Goal: Task Accomplishment & Management: Manage account settings

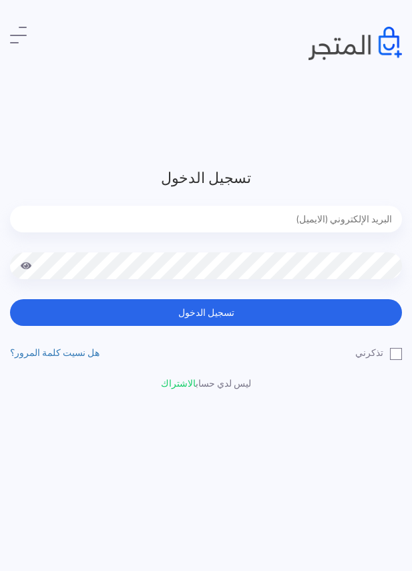
click at [291, 219] on input "email" at bounding box center [206, 219] width 392 height 27
click at [323, 165] on header "تسجيل الدخول تسجيل الدخول تذكرني" at bounding box center [206, 285] width 412 height 571
click at [338, 214] on input "email" at bounding box center [206, 219] width 392 height 27
type input "jamika_pop@yahoo.com"
click at [357, 180] on h3 "تسجيل الدخول" at bounding box center [206, 178] width 392 height 22
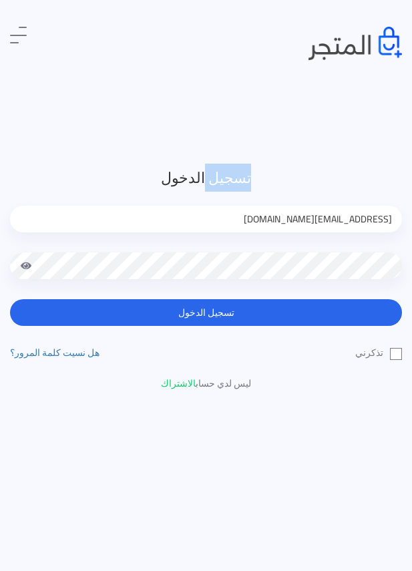
click at [357, 180] on h3 "تسجيل الدخول" at bounding box center [206, 178] width 392 height 22
drag, startPoint x: 357, startPoint y: 180, endPoint x: 322, endPoint y: 403, distance: 225.9
click at [337, 218] on input "email" at bounding box center [206, 219] width 392 height 27
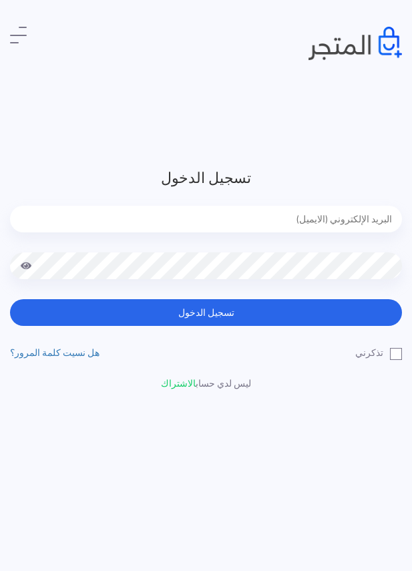
click at [337, 218] on input "email" at bounding box center [206, 219] width 392 height 27
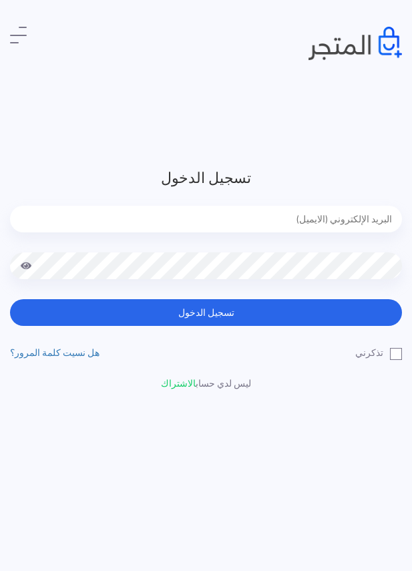
click at [337, 218] on input "email" at bounding box center [206, 219] width 392 height 27
click at [362, 213] on input "jamikapop1000@gmail.com" at bounding box center [206, 219] width 392 height 27
type input "jamika_pop@yahoo.com"
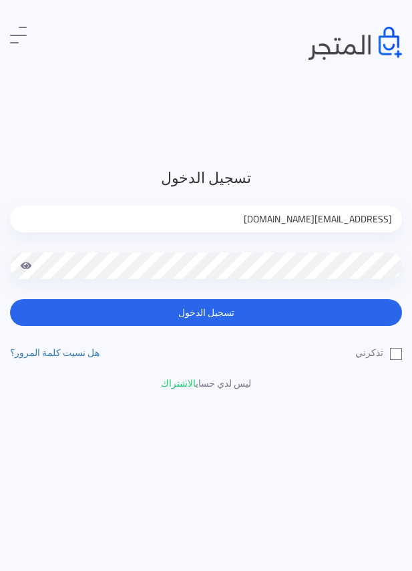
click at [399, 355] on label "تذكرني" at bounding box center [378, 353] width 47 height 14
click at [399, 355] on input "تذكرني" at bounding box center [397, 350] width 9 height 9
checkbox input "true"
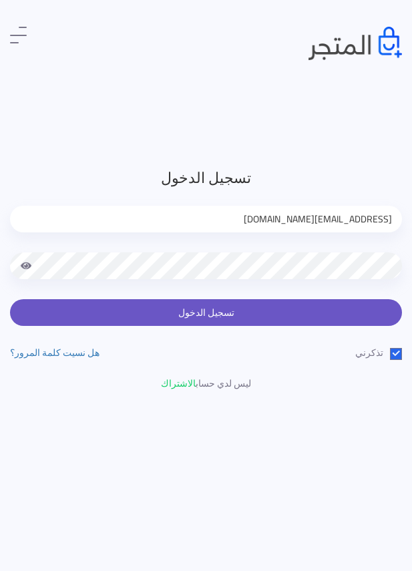
click at [372, 311] on button "تسجيل الدخول" at bounding box center [206, 312] width 392 height 27
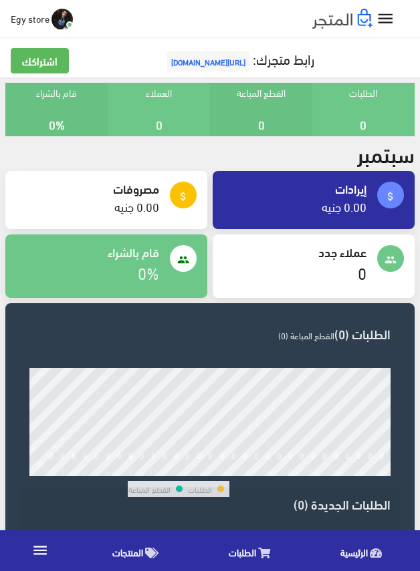
click at [127, 554] on span "المنتجات" at bounding box center [127, 552] width 31 height 17
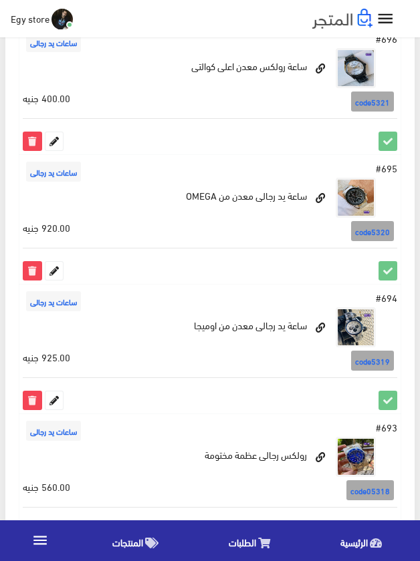
scroll to position [2428, 0]
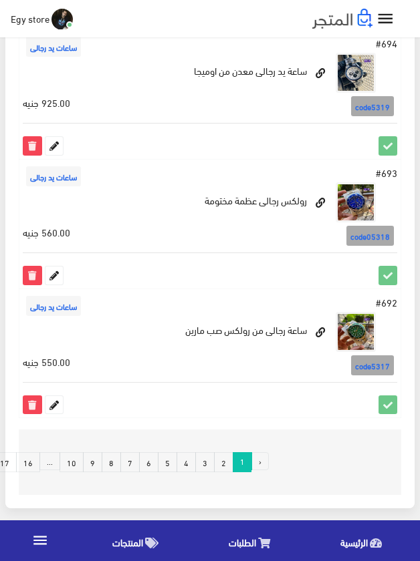
click at [9, 467] on link "17" at bounding box center [5, 462] width 24 height 20
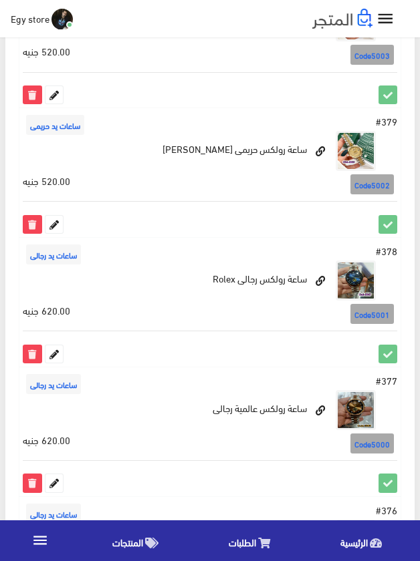
scroll to position [1891, 0]
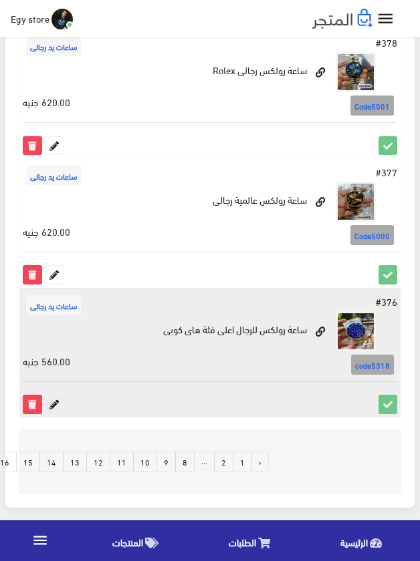
click at [53, 399] on icon at bounding box center [53, 403] width 17 height 17
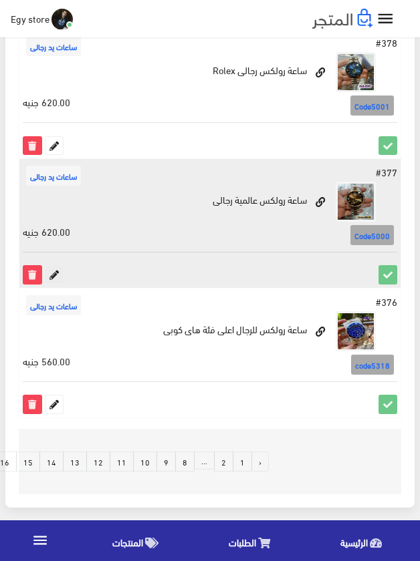
click at [53, 277] on icon at bounding box center [53, 274] width 17 height 17
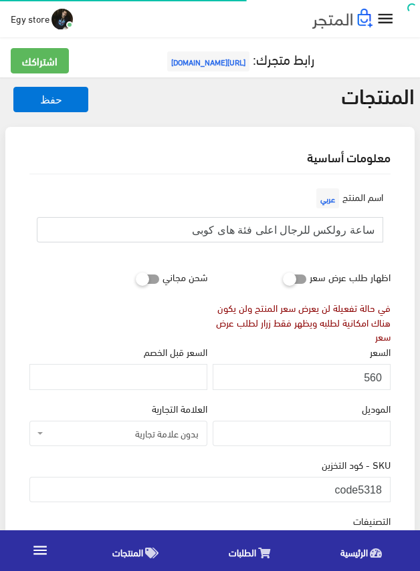
click at [332, 231] on input "ساعة رولكس للرجال اعلى فئة هاى كوبى" at bounding box center [210, 229] width 346 height 25
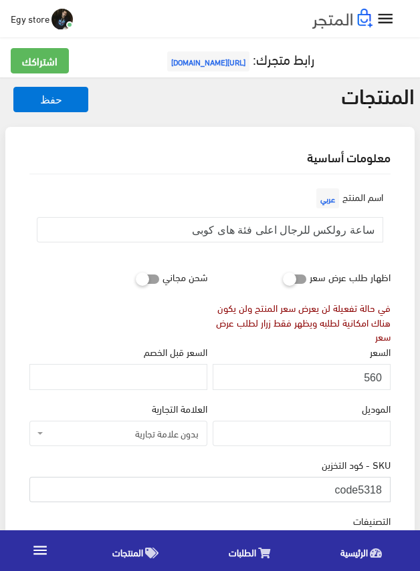
drag, startPoint x: 359, startPoint y: 482, endPoint x: 383, endPoint y: 486, distance: 23.7
click at [383, 486] on input "code5318" at bounding box center [209, 489] width 361 height 25
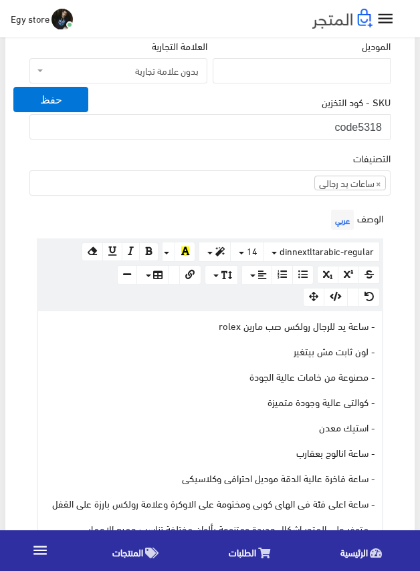
scroll to position [134, 0]
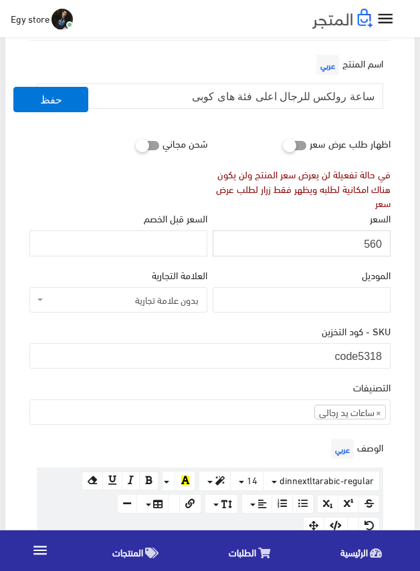
click at [375, 242] on input "560" at bounding box center [301, 242] width 178 height 25
drag, startPoint x: 357, startPoint y: 357, endPoint x: 383, endPoint y: 357, distance: 26.7
click at [383, 357] on input "code5318" at bounding box center [209, 355] width 361 height 25
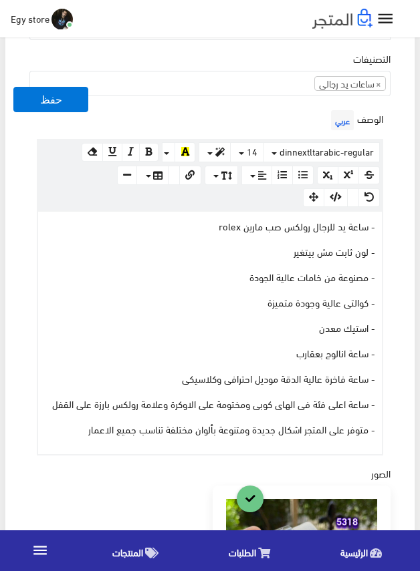
scroll to position [468, 0]
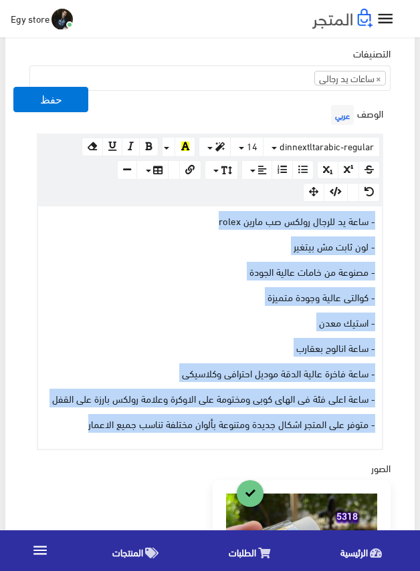
drag, startPoint x: 86, startPoint y: 418, endPoint x: 383, endPoint y: 203, distance: 367.1
click at [383, 203] on div "الوصف عربي <p style="font-size: 14.6873px;">- ساعة يد للرجال رولكس صب مارين rol…" at bounding box center [210, 276] width 366 height 348
drag, startPoint x: 72, startPoint y: 426, endPoint x: 381, endPoint y: 208, distance: 378.7
click at [381, 208] on div "www.google.com 100% 50% 25% - ساعة يد للرجال رولكس صب مارين rolex - لون ثابت مش…" at bounding box center [210, 327] width 346 height 245
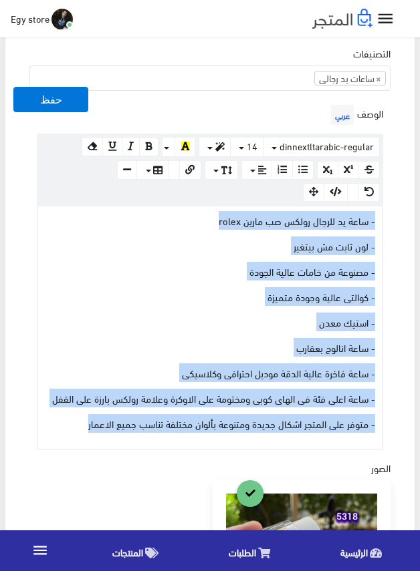
copy div "- ساعة يد للرجال رولكس صب مارين rolex - لون ثابت مش بيتغير - مصنوعة من خامات عا…"
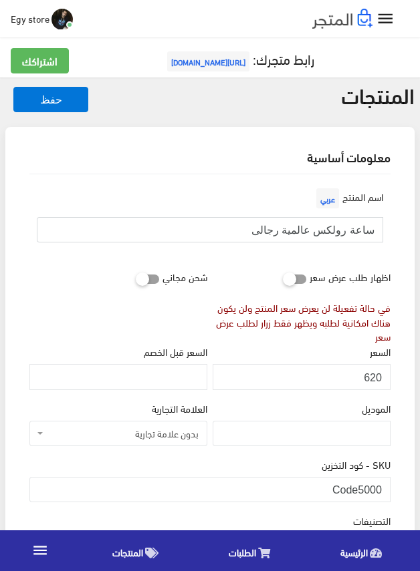
click at [340, 228] on input "ساعة رولكس عالمية رجالى" at bounding box center [210, 229] width 346 height 25
drag, startPoint x: 360, startPoint y: 487, endPoint x: 387, endPoint y: 487, distance: 26.7
click at [387, 487] on input "Code5000" at bounding box center [209, 489] width 361 height 25
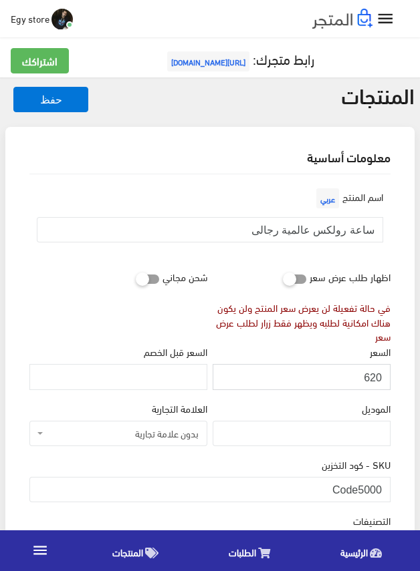
click at [374, 374] on input "620" at bounding box center [301, 376] width 178 height 25
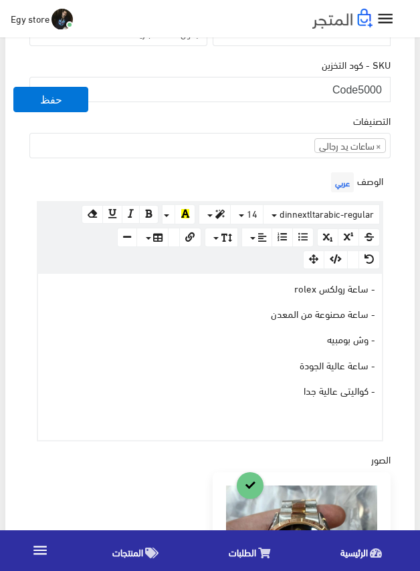
scroll to position [468, 0]
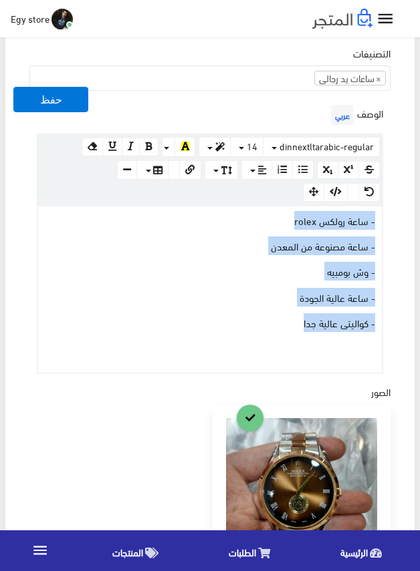
drag, startPoint x: 285, startPoint y: 325, endPoint x: 393, endPoint y: 218, distance: 152.6
click at [393, 218] on div "اسم المنتج عربي ساعة رولكس عالمية رجالى اظهار طلب عرض سعر في حالة تفعيلة لن يعر…" at bounding box center [210, 331] width 382 height 1249
copy div "- ساعة رولكس rolex - ساعة مصنوعة من المعدن - وش بومبيه - ساعة عالية الجودة - كو…"
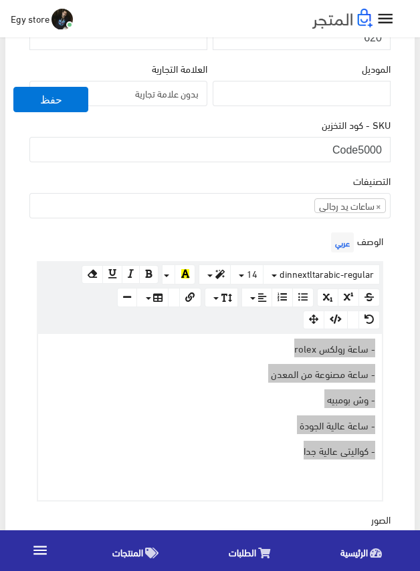
scroll to position [334, 0]
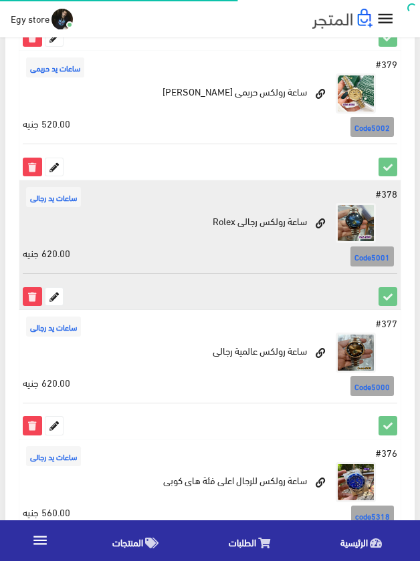
scroll to position [1690, 0]
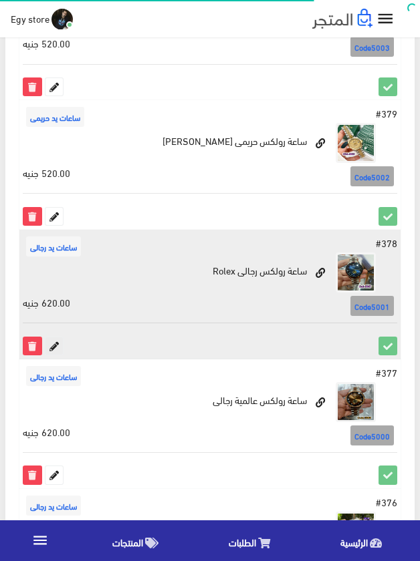
click at [53, 347] on icon at bounding box center [53, 345] width 17 height 17
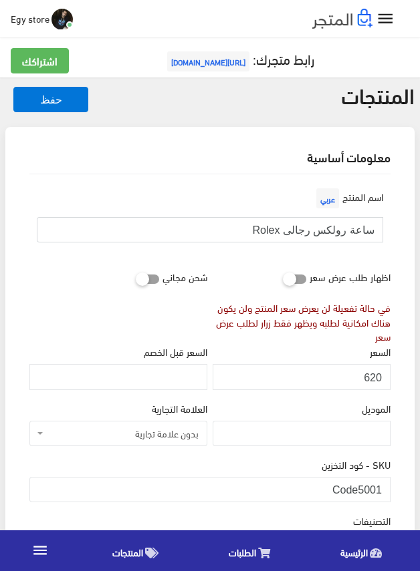
click at [337, 230] on input "ساعة رولكس رجالى Rolex" at bounding box center [210, 229] width 346 height 25
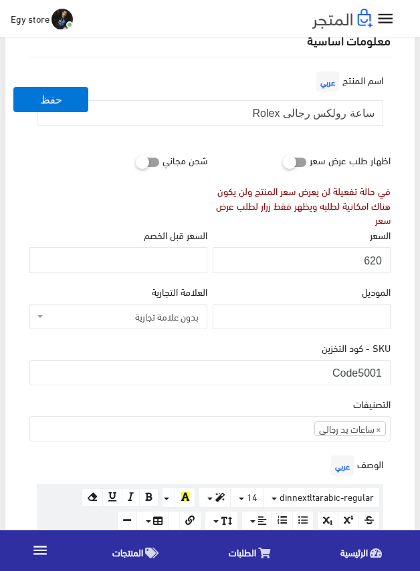
scroll to position [134, 0]
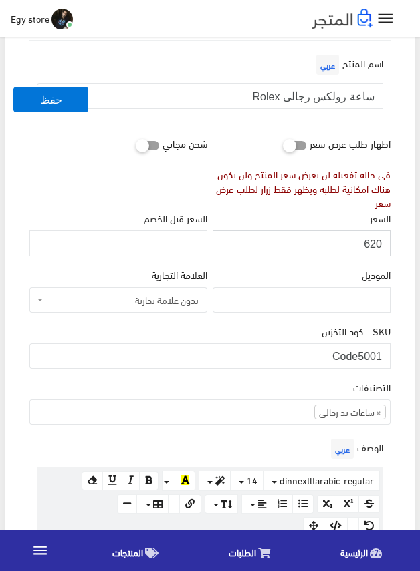
click at [367, 240] on input "620" at bounding box center [301, 242] width 178 height 25
drag, startPoint x: 358, startPoint y: 349, endPoint x: 384, endPoint y: 350, distance: 26.1
click at [384, 350] on input "Code5001" at bounding box center [209, 355] width 361 height 25
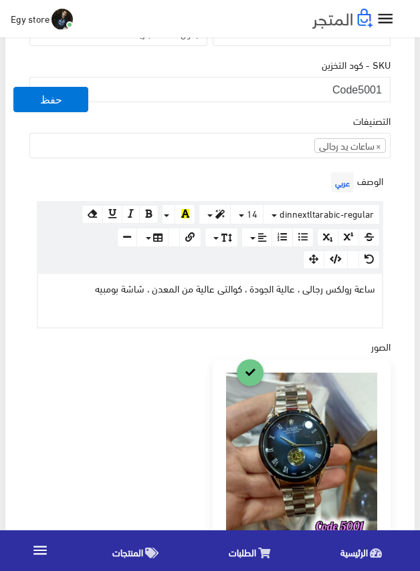
scroll to position [401, 0]
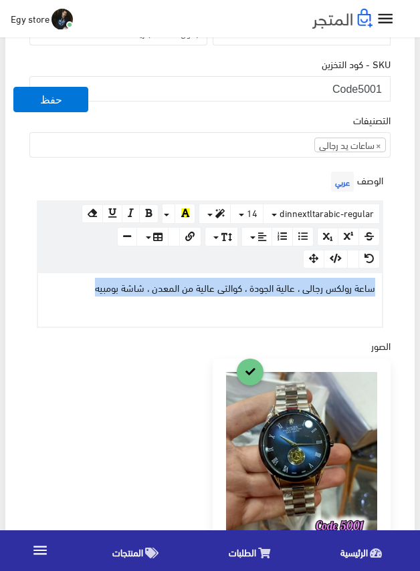
drag, startPoint x: 86, startPoint y: 287, endPoint x: 397, endPoint y: 285, distance: 311.3
click at [397, 285] on div "اسم المنتج عربي ساعة رولكس رجالى Rolex اظهار طلب عرض سعر في حالة تفعيلة لن يعرض…" at bounding box center [210, 339] width 382 height 1130
copy span "ساعة رولكس رجالى ، عالية الجودة ، كوالتى عالية من المعدن ، شاشة بومبيه"
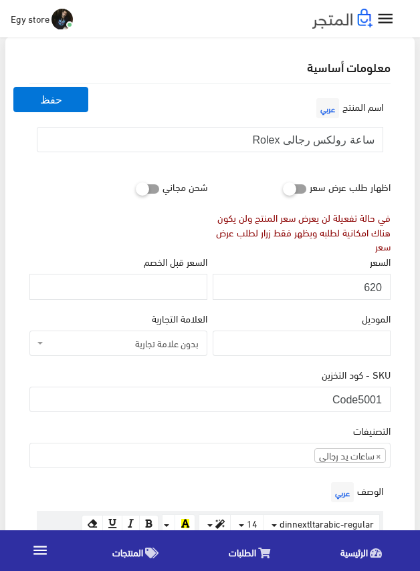
scroll to position [67, 0]
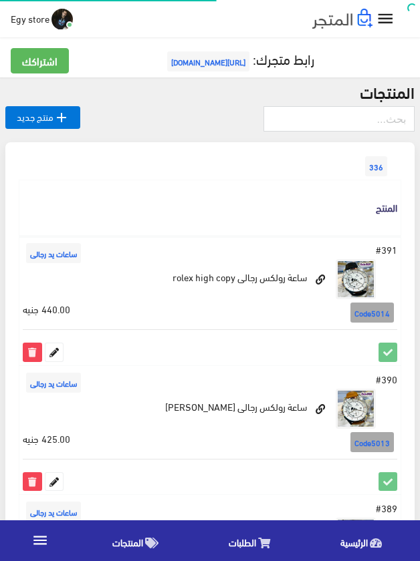
scroll to position [1690, 0]
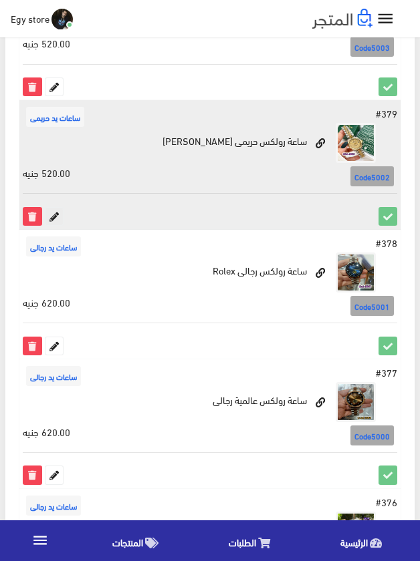
click at [60, 223] on icon at bounding box center [53, 216] width 17 height 17
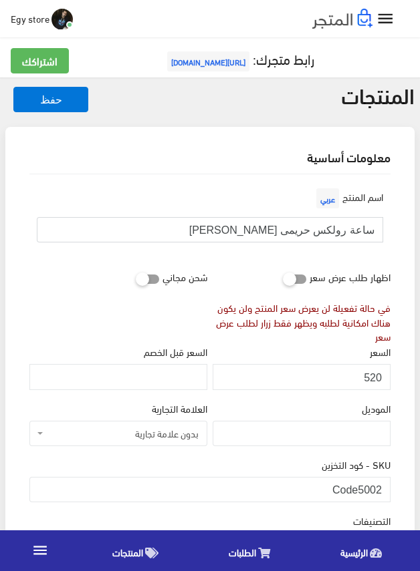
click at [301, 232] on input "ساعة رولكس حريمى [PERSON_NAME]" at bounding box center [210, 229] width 346 height 25
drag, startPoint x: 360, startPoint y: 488, endPoint x: 383, endPoint y: 489, distance: 22.7
click at [383, 489] on input "Code5002" at bounding box center [209, 489] width 361 height 25
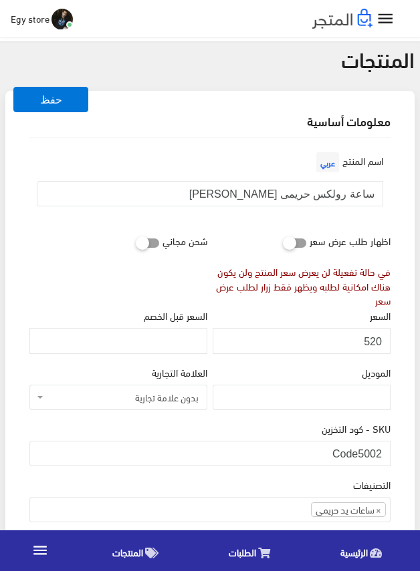
scroll to position [67, 0]
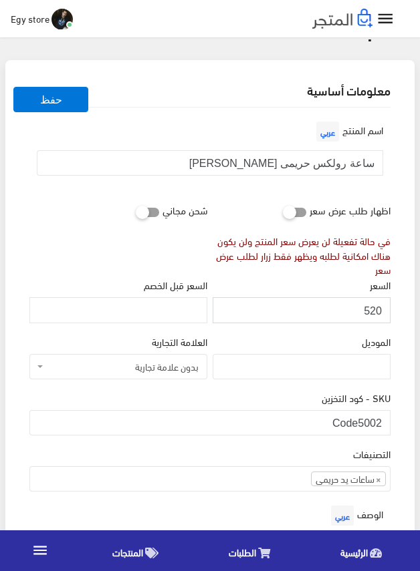
click at [372, 306] on input "520" at bounding box center [301, 309] width 178 height 25
click at [289, 389] on div "الموديل" at bounding box center [301, 362] width 183 height 56
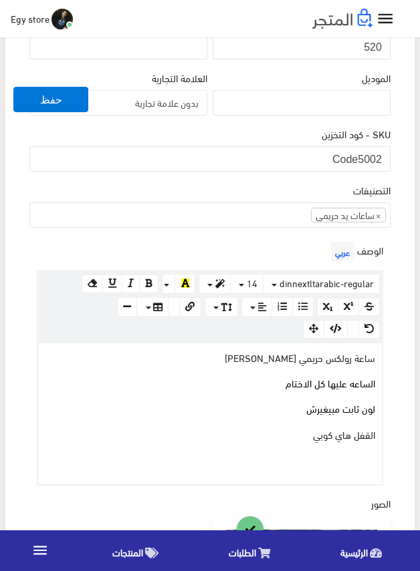
scroll to position [334, 0]
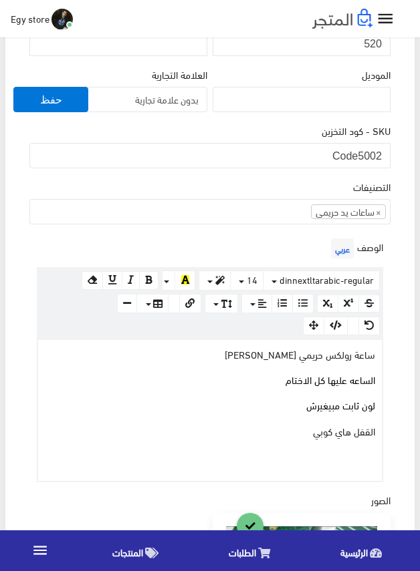
drag, startPoint x: 261, startPoint y: 434, endPoint x: 379, endPoint y: 352, distance: 143.4
click at [379, 352] on div "ساعة رولكس حريمي هاي كوبي ا لساعه عليها كل الاختام لون ثابت مبيغيرش القفل هاي ك…" at bounding box center [209, 410] width 343 height 141
copy div "ساعة رولكس حريمي هاي كوبي ا لساعه عليها كل الاختام لون ثابت مبيغيرش القفل هاي ك…"
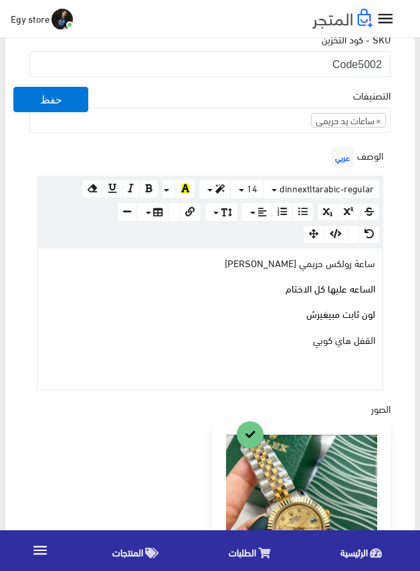
scroll to position [267, 0]
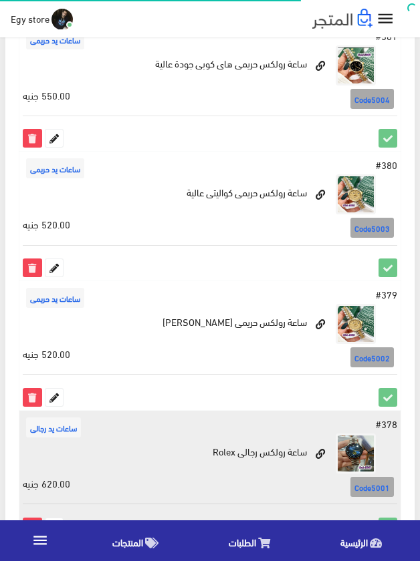
scroll to position [1490, 0]
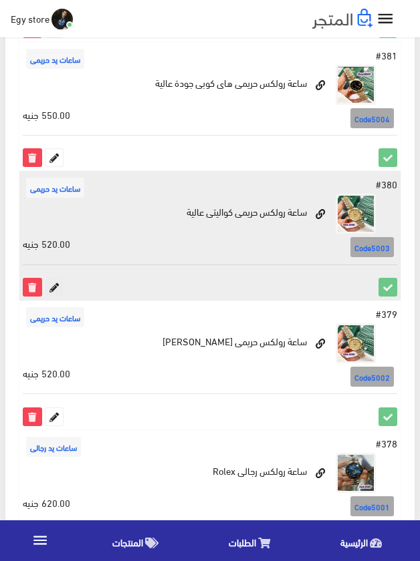
click at [51, 283] on icon at bounding box center [53, 287] width 17 height 17
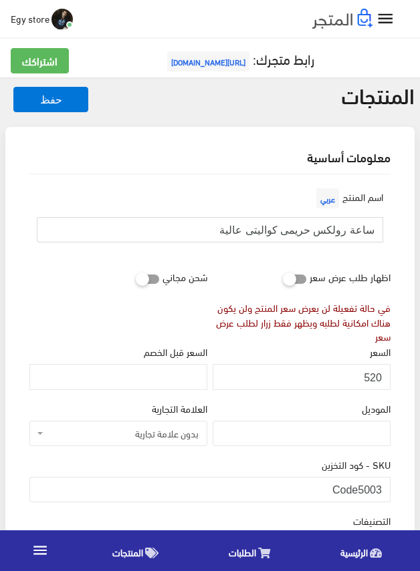
click at [300, 230] on input "ساعة رولكس حريمى كواليتى عالية" at bounding box center [210, 229] width 346 height 25
drag, startPoint x: 357, startPoint y: 493, endPoint x: 386, endPoint y: 493, distance: 28.7
click at [386, 493] on input "Code5003" at bounding box center [209, 489] width 361 height 25
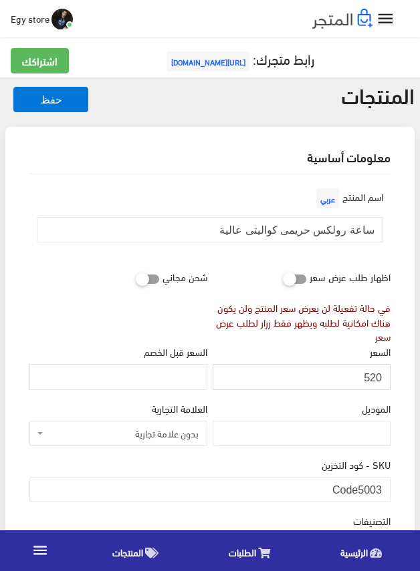
click at [375, 376] on input "520" at bounding box center [301, 376] width 178 height 25
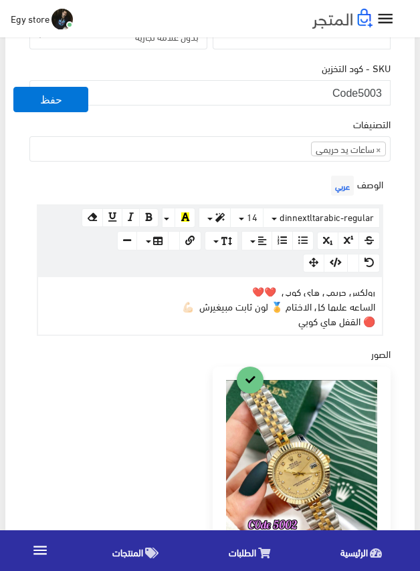
scroll to position [401, 0]
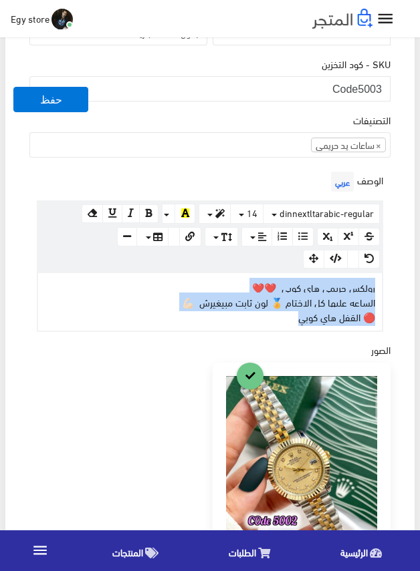
drag, startPoint x: 287, startPoint y: 317, endPoint x: 389, endPoint y: 289, distance: 105.8
click at [389, 289] on div "الوصف عربي × Insert Image Select from files Image URL Insert Image × Insert Lin…" at bounding box center [210, 250] width 366 height 164
copy div "رولكس حريمي هاي كوبي ❤️❤️ الساعه عليها كل الاختام 🏅 لون ثابت مبيغيرش 💪🏻 🔴 القفل…"
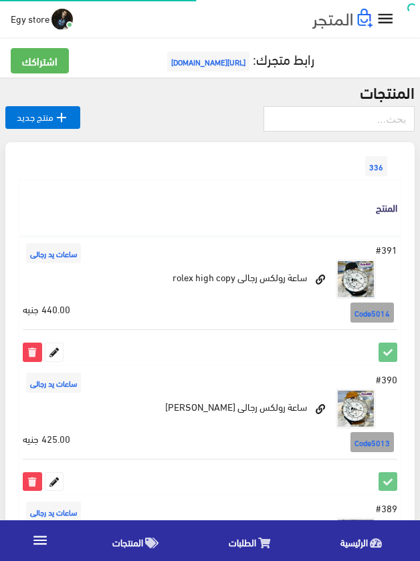
scroll to position [1490, 0]
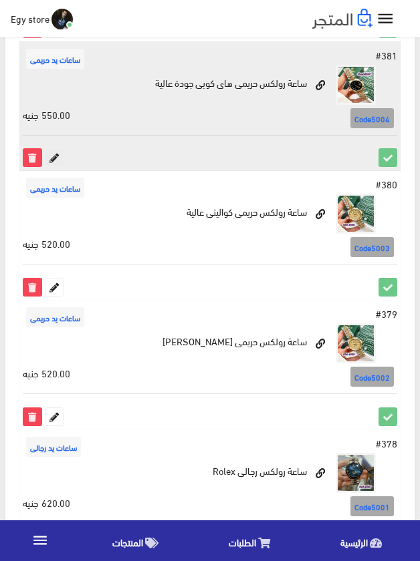
click at [61, 154] on icon at bounding box center [53, 157] width 17 height 17
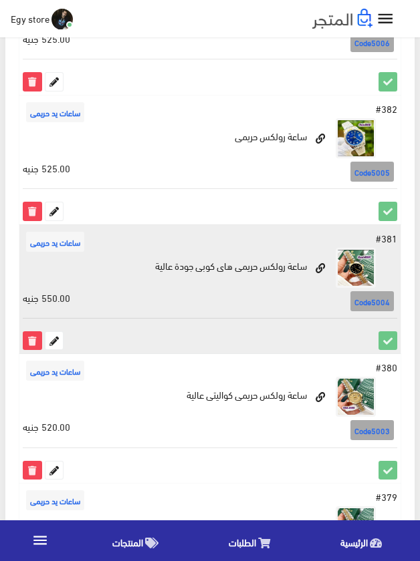
scroll to position [1289, 0]
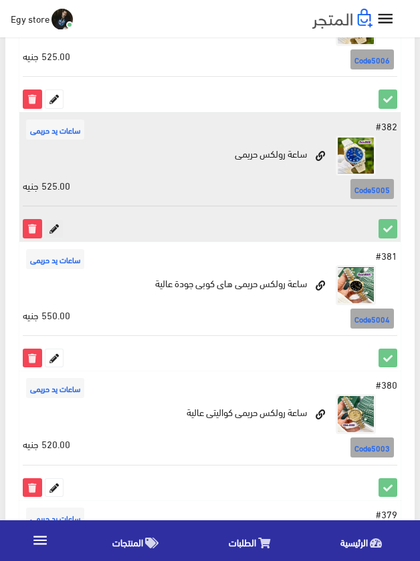
click at [53, 227] on icon at bounding box center [53, 228] width 17 height 17
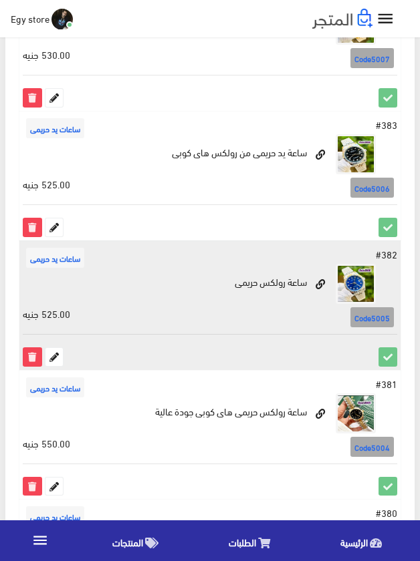
scroll to position [1156, 0]
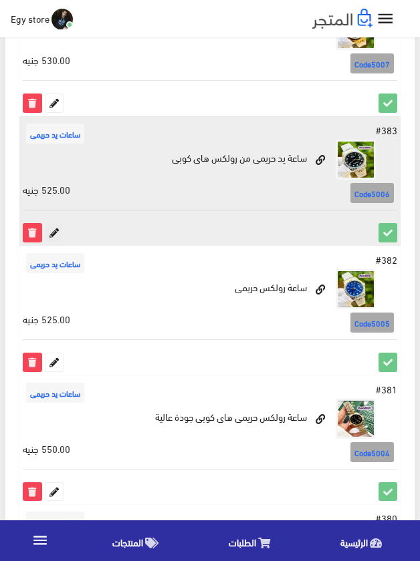
click at [59, 229] on icon at bounding box center [53, 232] width 17 height 17
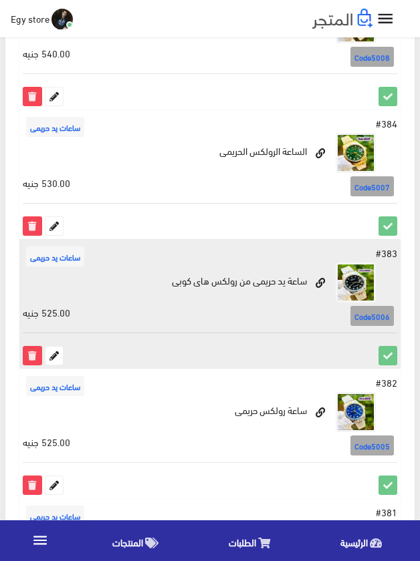
scroll to position [1022, 0]
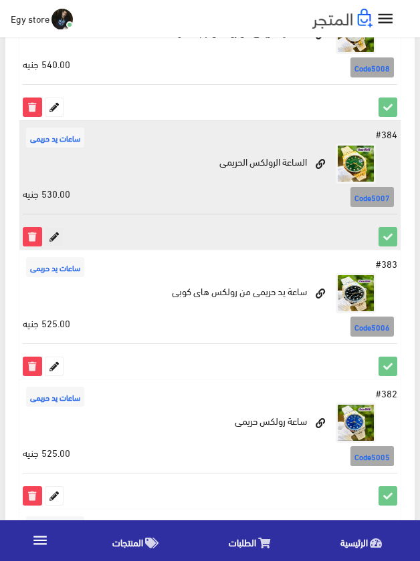
click at [55, 236] on icon at bounding box center [53, 236] width 17 height 17
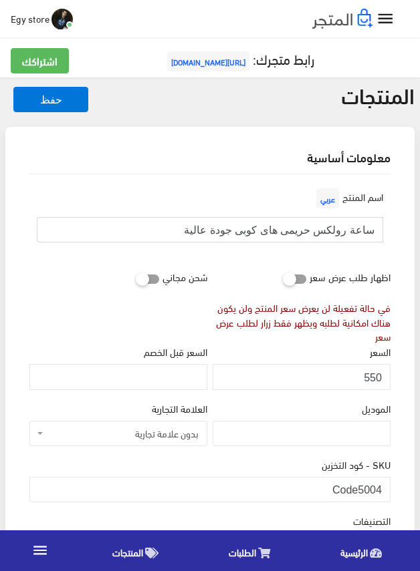
click at [333, 232] on input "ساعة رولكس حريمى هاى كوبى جودة عالية" at bounding box center [210, 229] width 346 height 25
click at [373, 379] on input "550" at bounding box center [301, 376] width 178 height 25
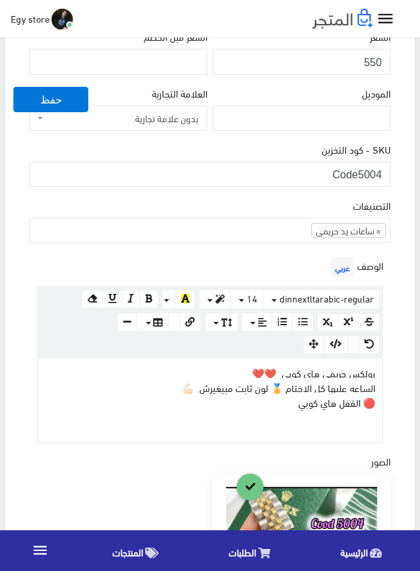
scroll to position [334, 0]
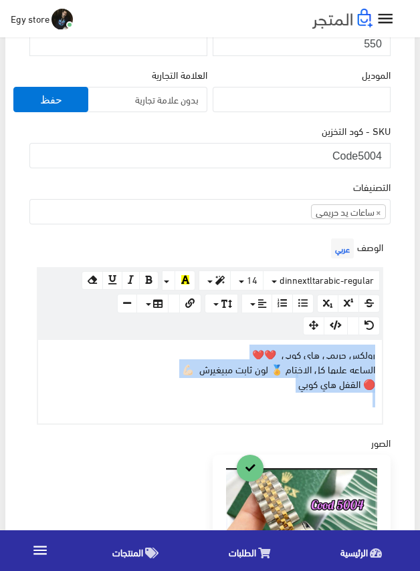
drag, startPoint x: 258, startPoint y: 392, endPoint x: 386, endPoint y: 354, distance: 133.8
click at [386, 354] on div "الوصف عربي × Insert Image Select from files Image URL Insert Image × Insert Lin…" at bounding box center [210, 329] width 366 height 189
copy div "رولكس حريمي هاي كوبي ❤️❤️ الساعه عليها كل الاختام 🏅 لون ثابت مبيغيرش 💪🏻 🔴 القفل…"
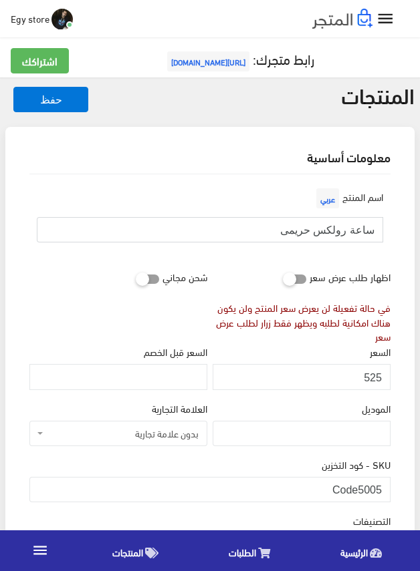
click at [346, 230] on input "ساعة رولكس حريمى" at bounding box center [210, 229] width 346 height 25
click at [345, 230] on input "ساعة رولكس حريمى" at bounding box center [210, 229] width 346 height 25
drag, startPoint x: 356, startPoint y: 486, endPoint x: 386, endPoint y: 489, distance: 30.2
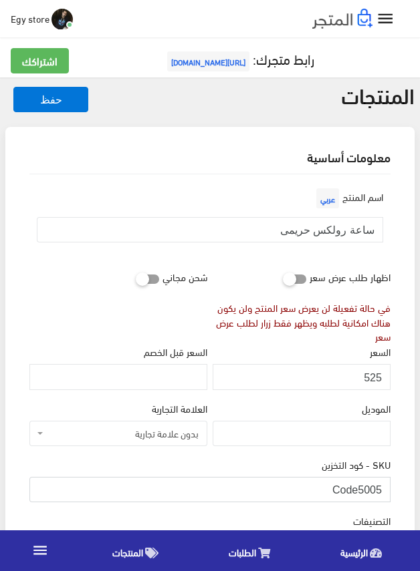
click at [386, 489] on input "Code5005" at bounding box center [209, 489] width 361 height 25
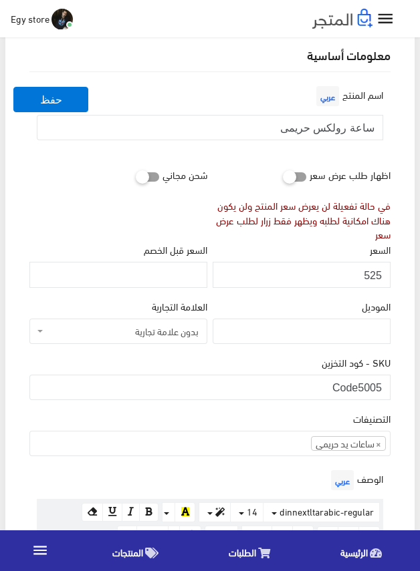
scroll to position [134, 0]
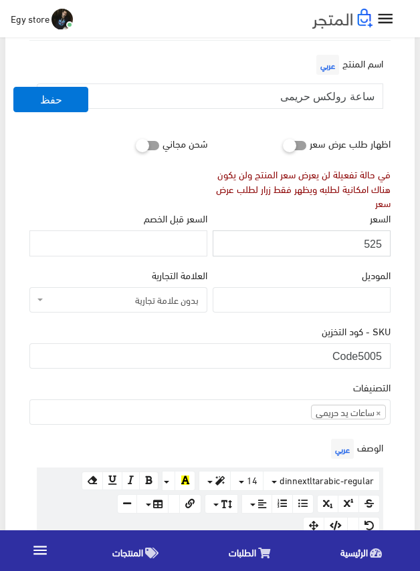
click at [376, 240] on input "525" at bounding box center [301, 242] width 178 height 25
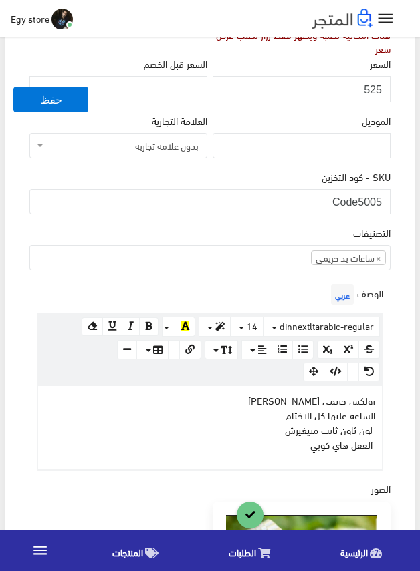
scroll to position [334, 0]
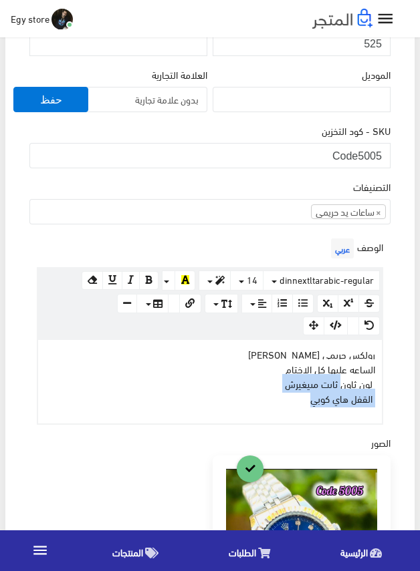
drag, startPoint x: 287, startPoint y: 402, endPoint x: 377, endPoint y: 360, distance: 99.5
click at [361, 373] on p "رولكس حريمي هاي كوبي الساعه عليها كل الاختام ل ون ثا ون ثا بت مبيغيرش القفل هاي…" at bounding box center [210, 376] width 330 height 59
click at [383, 353] on div "الوصف عربي × Insert Image Select from files Image URL Insert Image × Insert Lin…" at bounding box center [210, 330] width 366 height 190
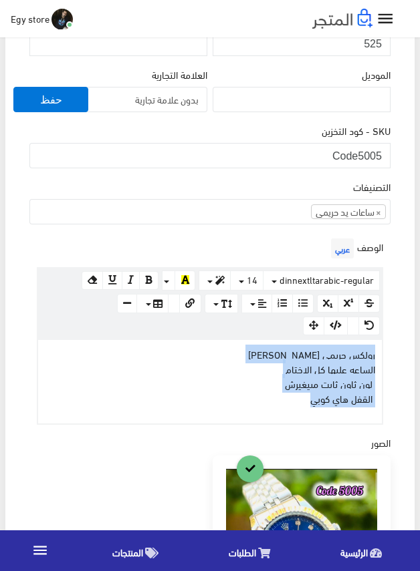
drag, startPoint x: 305, startPoint y: 403, endPoint x: 389, endPoint y: 350, distance: 98.8
click at [389, 350] on div "الوصف عربي × Insert Image Select from files Image URL Insert Image × Insert Lin…" at bounding box center [210, 330] width 366 height 190
copy p "رولكس حريمي هاي كوبي الساعه عليها كل الاختام ل ون ثا ون ثا بت مبيغيرش القفل هاي…"
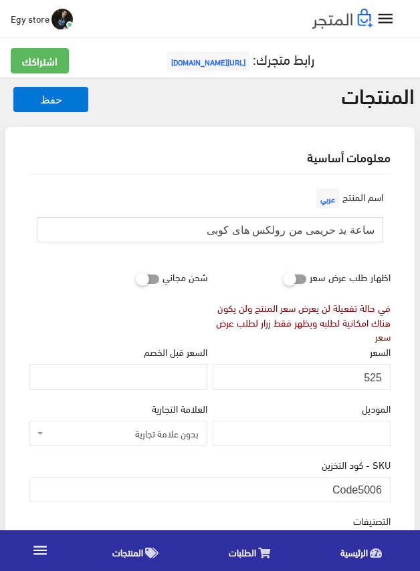
click at [349, 232] on input "ساعة يد حريمى من رولكس هاى كوبى" at bounding box center [210, 229] width 346 height 25
drag, startPoint x: 357, startPoint y: 488, endPoint x: 387, endPoint y: 490, distance: 30.8
click at [387, 490] on input "Code5006" at bounding box center [209, 489] width 361 height 25
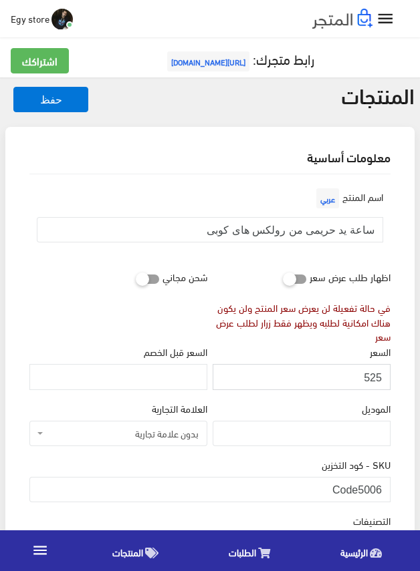
click at [373, 377] on input "525" at bounding box center [301, 376] width 178 height 25
click at [269, 345] on div "السعر 525" at bounding box center [301, 366] width 178 height 45
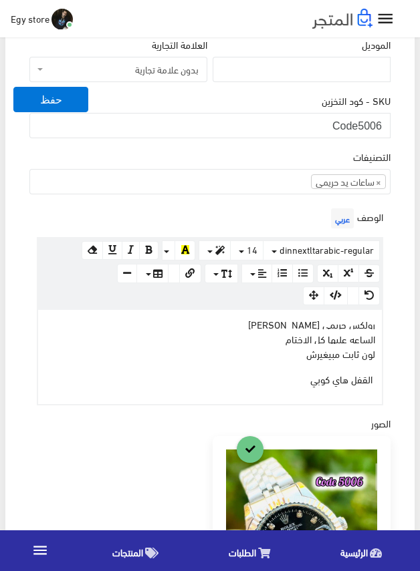
scroll to position [401, 0]
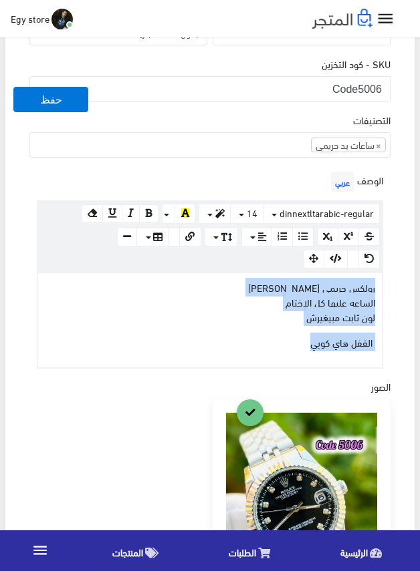
drag, startPoint x: 295, startPoint y: 348, endPoint x: 403, endPoint y: 291, distance: 122.2
click at [403, 291] on div "معلومات أساسية اسم المنتج عربي ساعة يد حريمى من رولكس هاى كوبى اظهار طلب عرض سع…" at bounding box center [209, 350] width 409 height 1249
copy div "رولكس حريمي هاي كوبي الساعه عليها كل الاختام لون ثابت مبيغيرش القفل هاي كوبي"
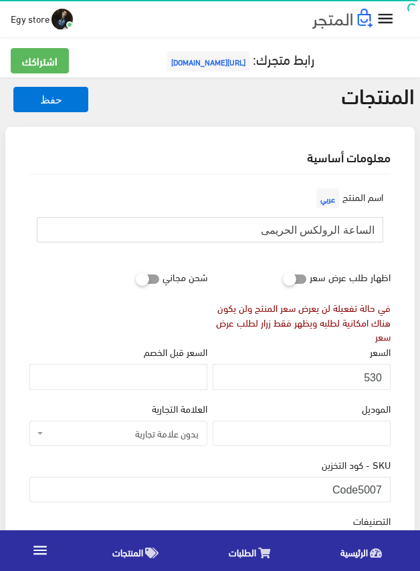
click at [327, 231] on input "الساعة الرولكس الحريمى" at bounding box center [210, 229] width 346 height 25
drag, startPoint x: 361, startPoint y: 484, endPoint x: 393, endPoint y: 486, distance: 32.8
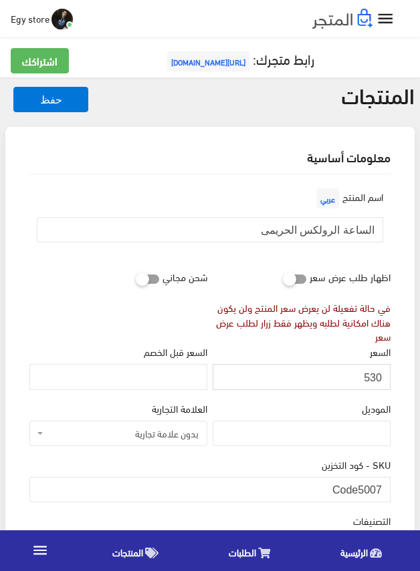
click at [377, 377] on input "530" at bounding box center [301, 376] width 178 height 25
click at [301, 348] on div "السعر 530" at bounding box center [301, 366] width 178 height 45
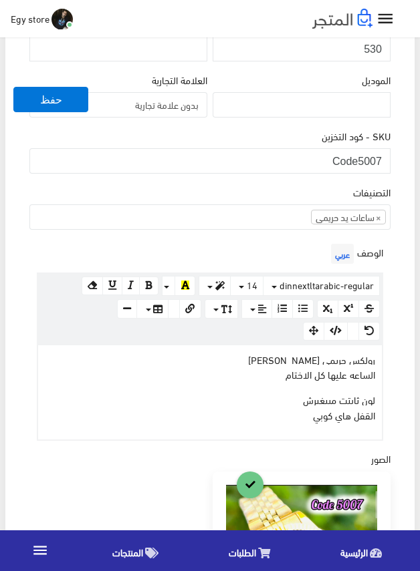
scroll to position [334, 0]
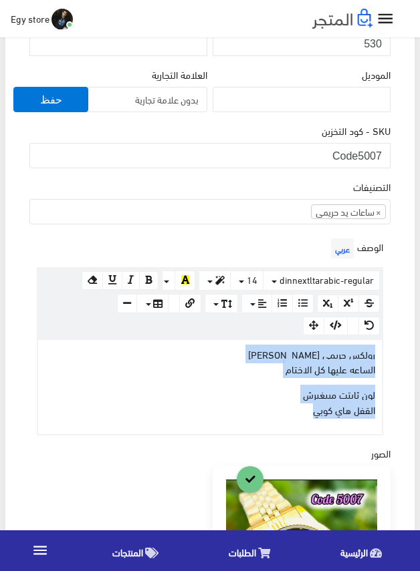
drag, startPoint x: 272, startPoint y: 417, endPoint x: 383, endPoint y: 343, distance: 133.0
click at [383, 343] on div "الوصف عربي × Insert Image Select from files Image URL Insert Image × Insert Lin…" at bounding box center [210, 335] width 366 height 200
copy div "رولكس حريمي هاي كوبي الساعه عليها كل الاختام لون ثاب ت ت مبيغيرش القفل هاي كوبي"
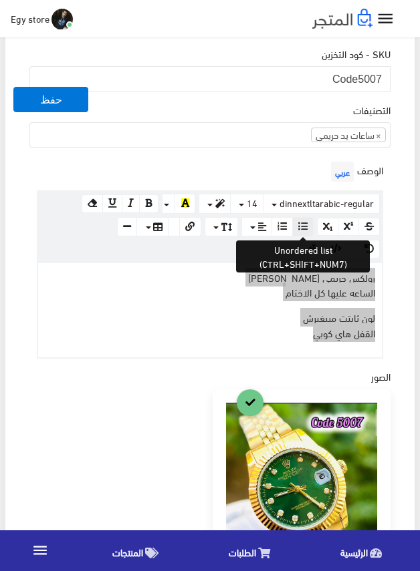
scroll to position [468, 0]
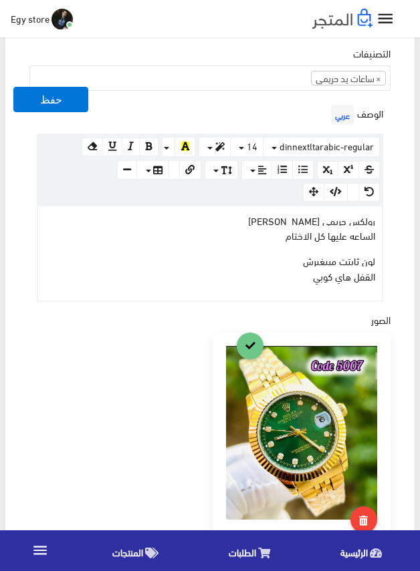
click at [162, 339] on div at bounding box center [210, 451] width 366 height 236
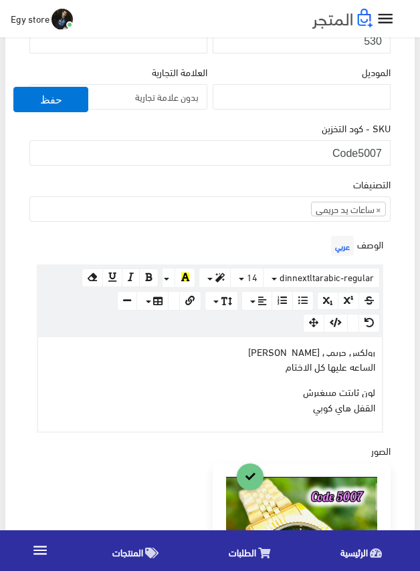
scroll to position [334, 0]
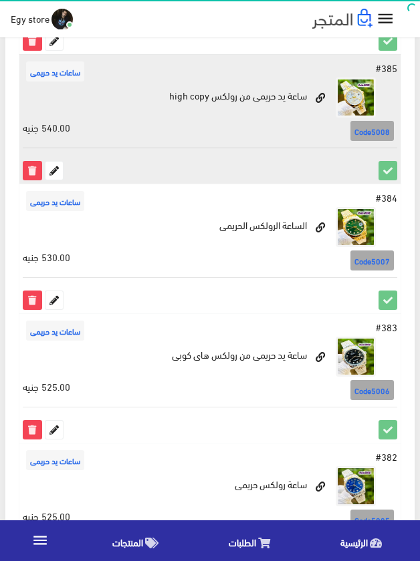
scroll to position [888, 0]
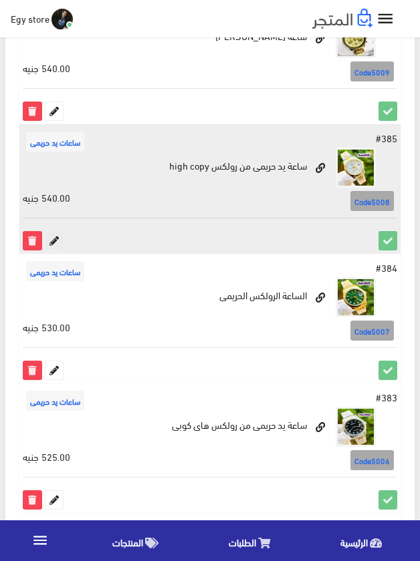
click at [57, 243] on icon at bounding box center [53, 240] width 17 height 17
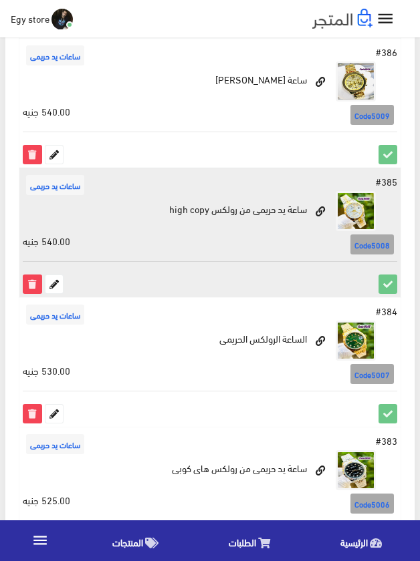
scroll to position [755, 0]
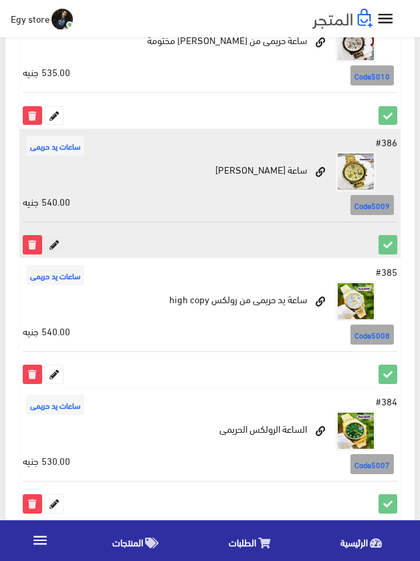
click at [57, 238] on icon at bounding box center [53, 244] width 17 height 17
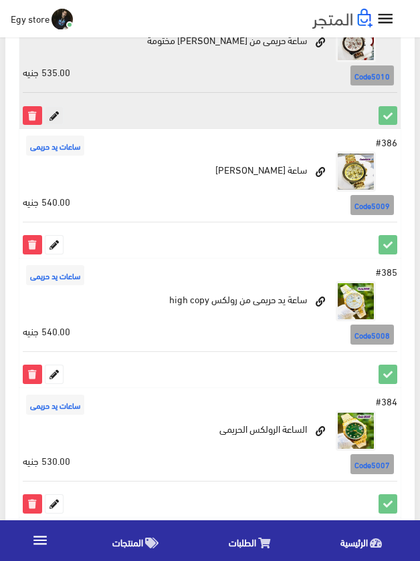
click at [50, 116] on icon at bounding box center [53, 115] width 17 height 17
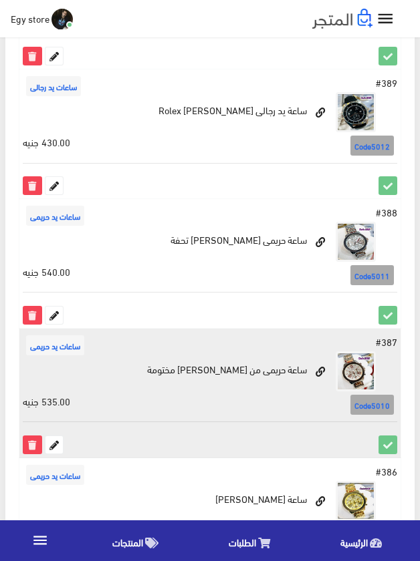
scroll to position [421, 0]
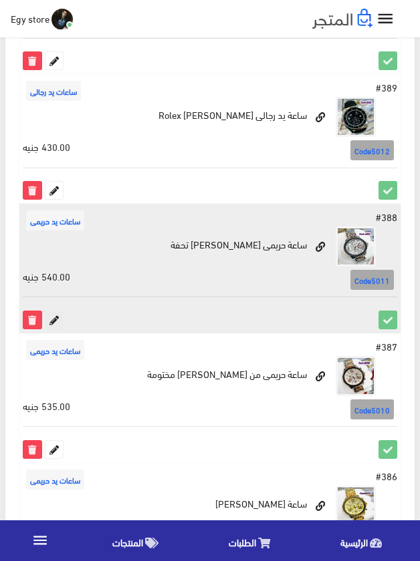
click at [51, 321] on icon at bounding box center [53, 319] width 17 height 17
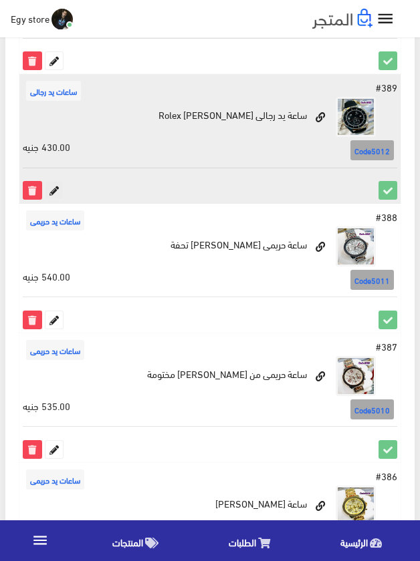
click at [49, 190] on icon at bounding box center [53, 190] width 17 height 17
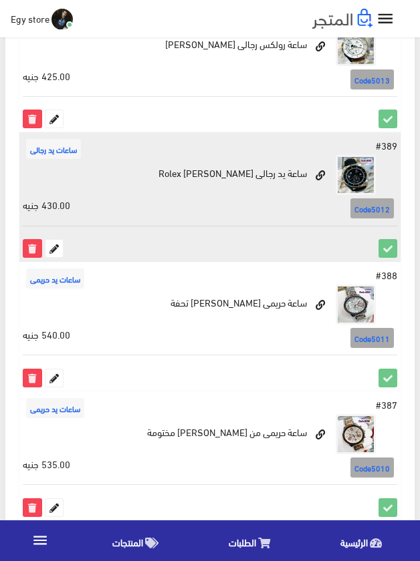
scroll to position [220, 0]
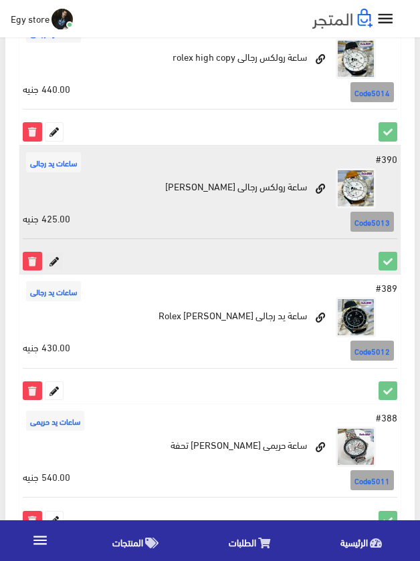
click at [52, 259] on icon at bounding box center [53, 261] width 17 height 17
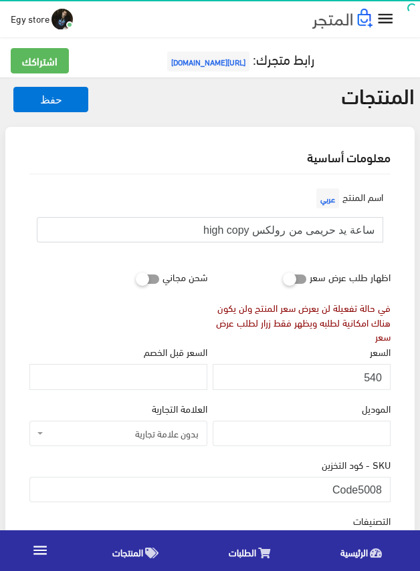
click at [281, 230] on input "ساعة يد حريمى من رولكس high copy" at bounding box center [210, 229] width 346 height 25
drag, startPoint x: 358, startPoint y: 486, endPoint x: 383, endPoint y: 486, distance: 25.4
click at [383, 486] on input "Code5008" at bounding box center [209, 489] width 361 height 25
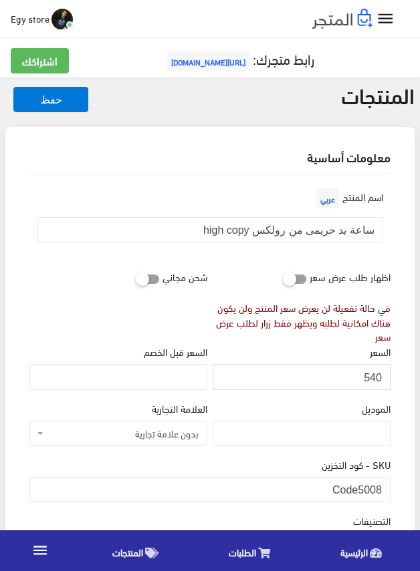
click at [370, 377] on input "540" at bounding box center [301, 376] width 178 height 25
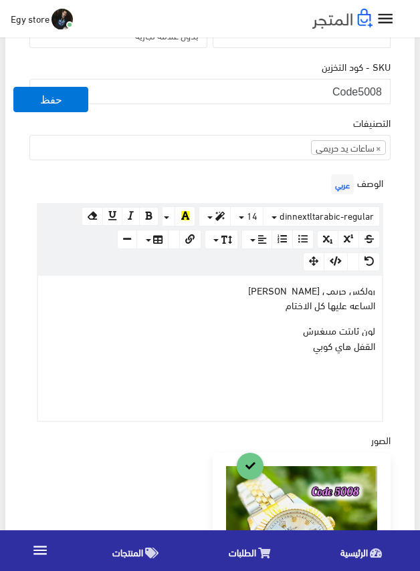
scroll to position [401, 0]
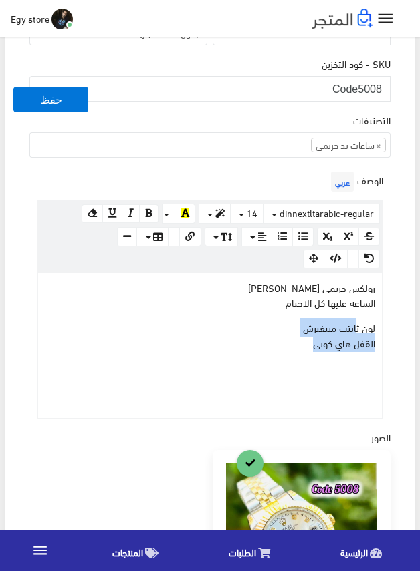
drag, startPoint x: 293, startPoint y: 344, endPoint x: 360, endPoint y: 310, distance: 75.0
click at [357, 314] on div "رولكس حريمي هاي كوبي الساعه عليها كل الاختام لون ثاب ت ت مبيغيرش القفل هاي كوبي" at bounding box center [209, 345] width 343 height 145
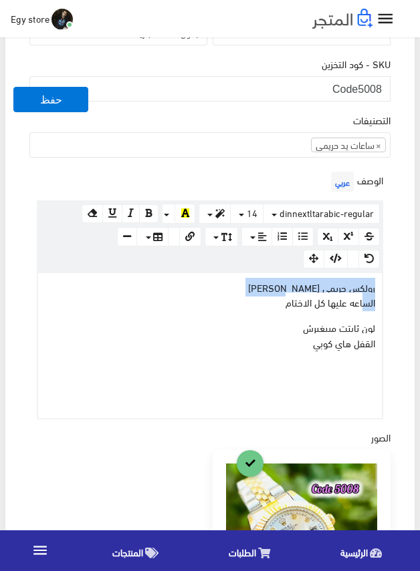
drag, startPoint x: 361, startPoint y: 307, endPoint x: 381, endPoint y: 287, distance: 27.9
click at [381, 287] on div "رولكس حريمي هاي كوبي الساعه عليها كل الاختام لون ثاب ت ت مبيغيرش القفل هاي كوبي" at bounding box center [209, 345] width 343 height 145
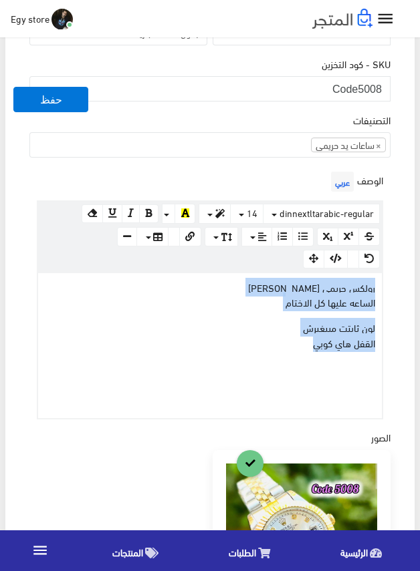
drag, startPoint x: 299, startPoint y: 347, endPoint x: 379, endPoint y: 287, distance: 100.3
click at [379, 287] on div "رولكس حريمي هاي كوبي الساعه عليها كل الاختام لون ثاب ت ت مبيغيرش القفل هاي كوبي" at bounding box center [209, 345] width 343 height 145
copy div "رولكس حريمي هاي كوبي الساعه عليها كل الاختام لون ثاب ت ت مبيغيرش القفل هاي كوبي"
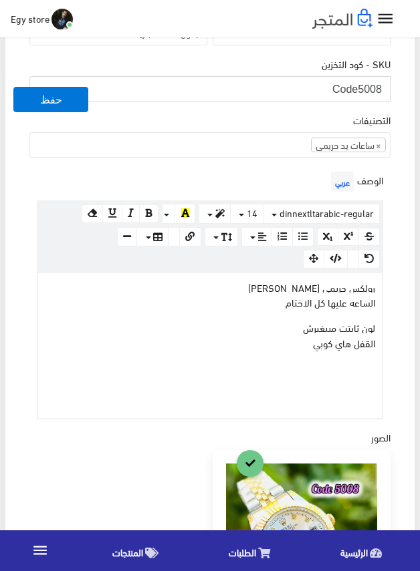
drag, startPoint x: 359, startPoint y: 82, endPoint x: 381, endPoint y: 82, distance: 22.0
click at [381, 82] on input "Code5008" at bounding box center [209, 88] width 361 height 25
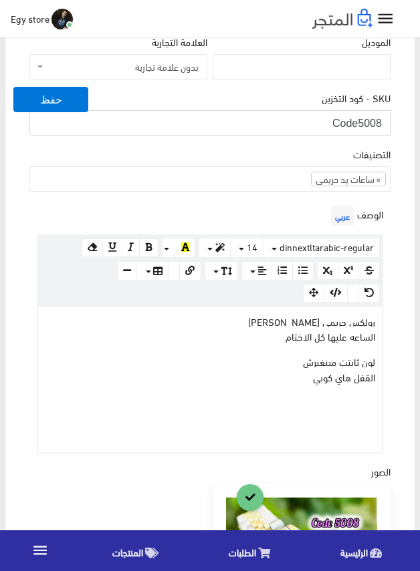
scroll to position [334, 0]
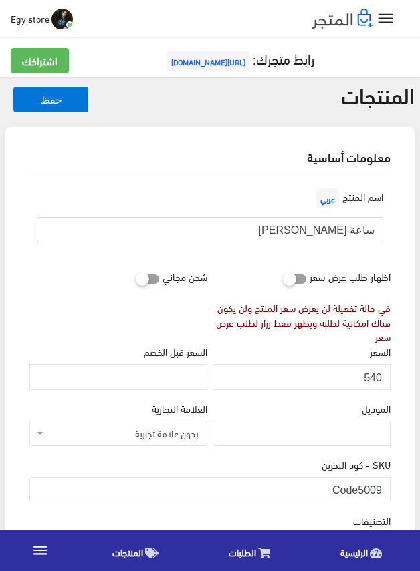
click at [328, 232] on input "ساعة [PERSON_NAME]" at bounding box center [210, 229] width 346 height 25
click at [328, 232] on input "ساعة مايكل كروس حريمى" at bounding box center [210, 229] width 346 height 25
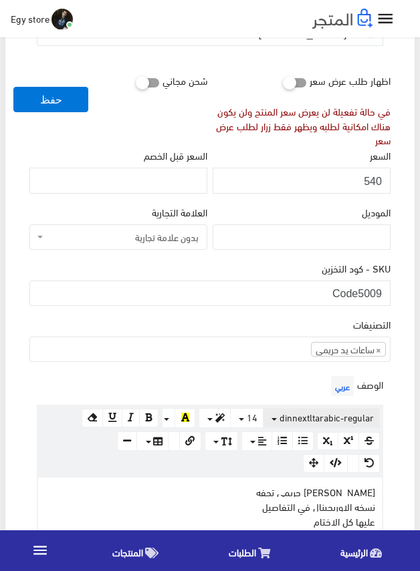
scroll to position [200, 0]
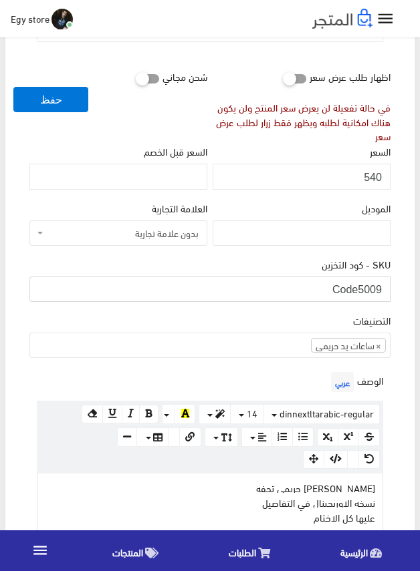
drag, startPoint x: 359, startPoint y: 286, endPoint x: 385, endPoint y: 286, distance: 26.1
click at [385, 286] on input "Code5009" at bounding box center [209, 289] width 361 height 25
click at [372, 173] on input "540" at bounding box center [301, 176] width 178 height 25
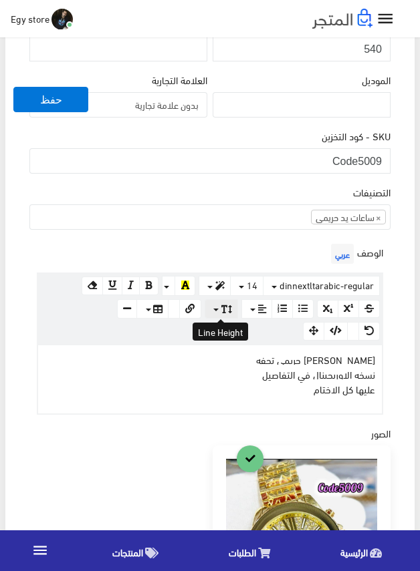
scroll to position [334, 0]
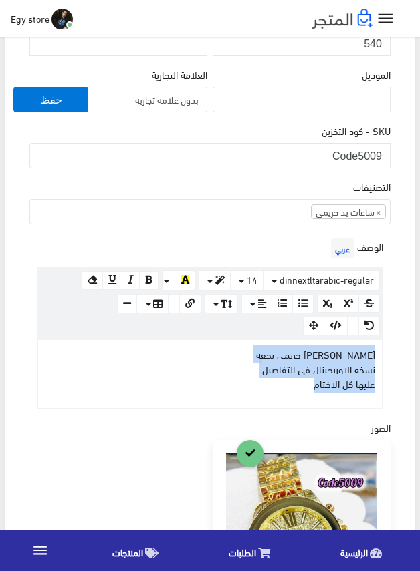
drag, startPoint x: 282, startPoint y: 393, endPoint x: 386, endPoint y: 349, distance: 113.2
click at [381, 353] on div "مايكل كورس حريمي تحفه نسخه الاوريجينال في التفاصيل عليها كل الاختام" at bounding box center [209, 374] width 343 height 69
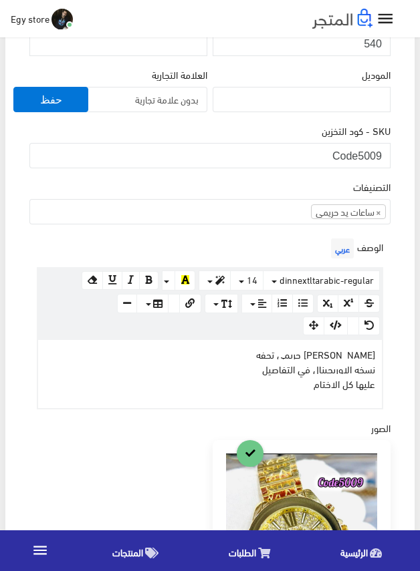
click at [388, 347] on div "الوصف عربي × Insert Image Select from files Image URL Insert Image × Insert Lin…" at bounding box center [210, 322] width 366 height 174
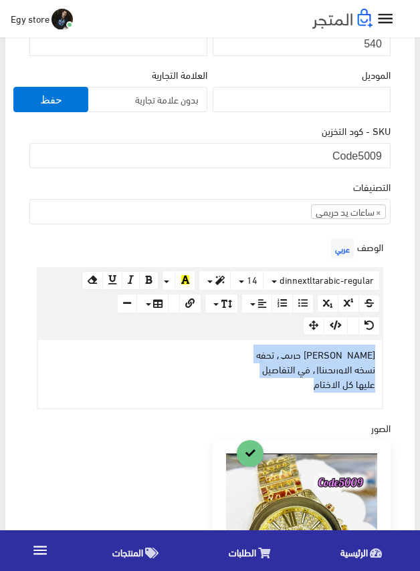
drag, startPoint x: 306, startPoint y: 386, endPoint x: 387, endPoint y: 350, distance: 89.1
click at [387, 350] on div "الوصف عربي × Insert Image Select from files Image URL Insert Image × Insert Lin…" at bounding box center [210, 322] width 366 height 174
copy p "مايكل كورس حريمي تحفه نسخه الاوريجينال في التفاصيل عليها كل الاختام"
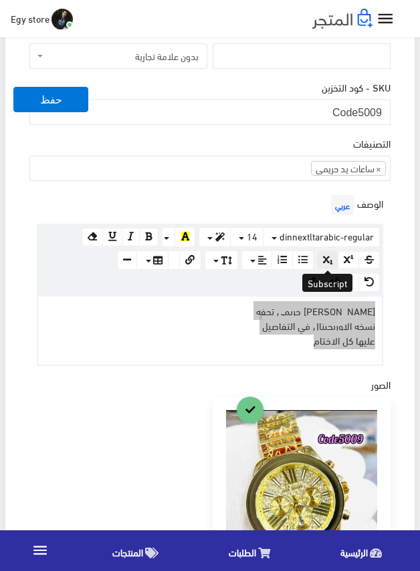
scroll to position [401, 0]
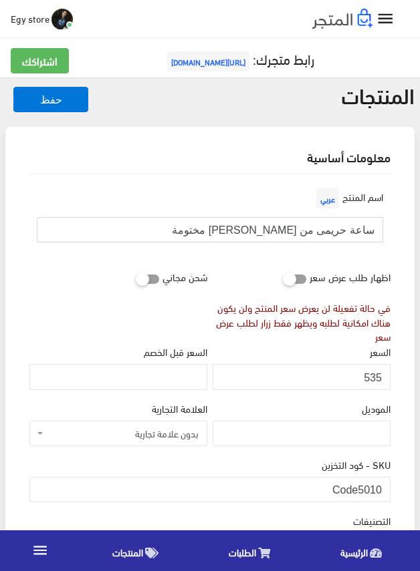
click at [285, 228] on input "ساعة حريمى من [PERSON_NAME] مختومة" at bounding box center [210, 229] width 346 height 25
click at [285, 228] on input "ساعة حريمى من مايكل كروس مختومة" at bounding box center [210, 229] width 346 height 25
drag, startPoint x: 358, startPoint y: 485, endPoint x: 393, endPoint y: 487, distance: 35.5
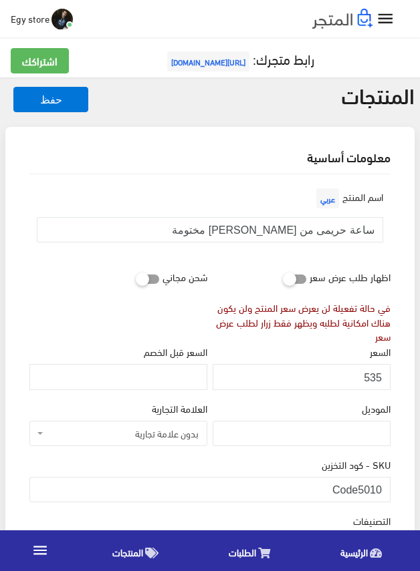
scroll to position [67, 0]
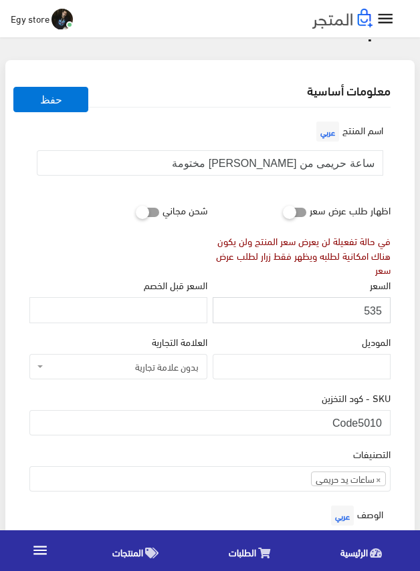
click at [369, 310] on input "535" at bounding box center [301, 309] width 178 height 25
click at [287, 340] on div "الموديل" at bounding box center [301, 356] width 178 height 45
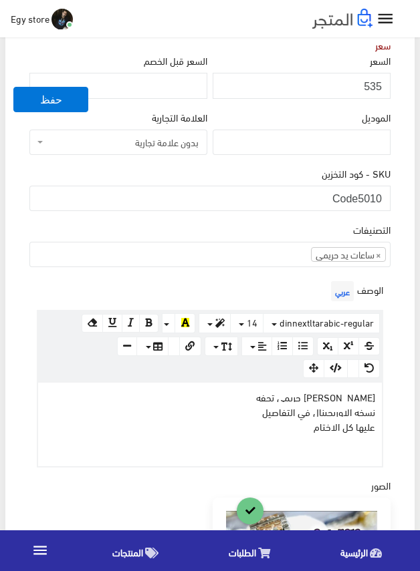
scroll to position [334, 0]
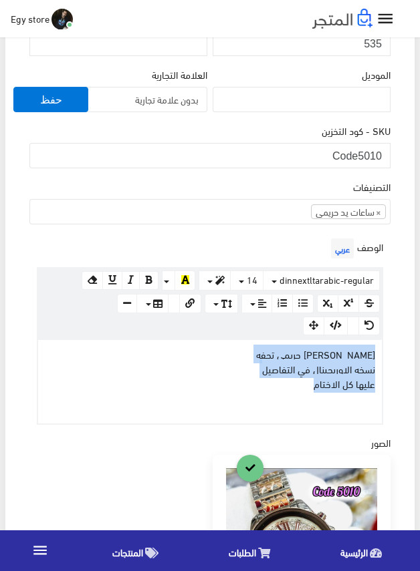
drag, startPoint x: 263, startPoint y: 389, endPoint x: 398, endPoint y: 351, distance: 140.2
click at [398, 351] on div "اسم المنتج عربي ساعة حريمى من مايكل كروس مختومة اظهار طلب عرض سعر في حالة تفعيل…" at bounding box center [210, 416] width 382 height 1152
copy div "[PERSON_NAME] حريمي تحفه نسخه الاوريجينال في التفاصيل عليها كل الاختام"
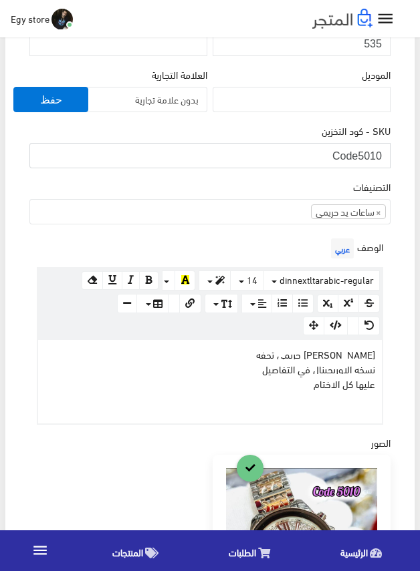
drag, startPoint x: 359, startPoint y: 148, endPoint x: 388, endPoint y: 156, distance: 30.3
click at [388, 156] on input "Code5010" at bounding box center [209, 155] width 361 height 25
click at [273, 132] on div "SKU - كود التخزين Code5010" at bounding box center [209, 145] width 361 height 45
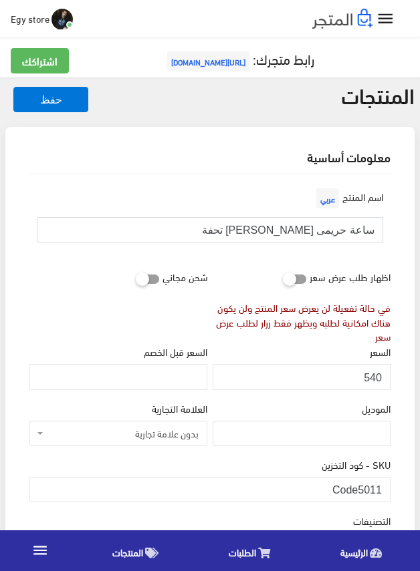
click at [257, 226] on input "ساعة حريمى [PERSON_NAME] تحفة" at bounding box center [210, 229] width 346 height 25
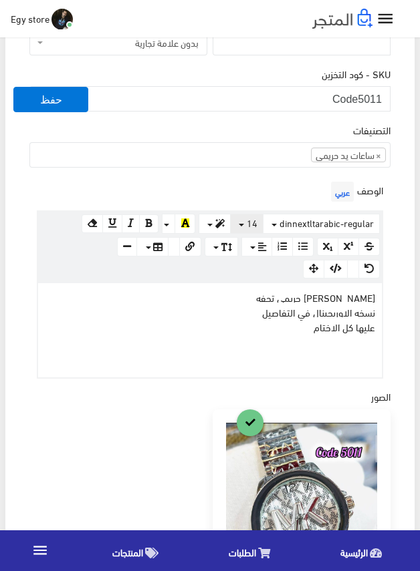
scroll to position [200, 0]
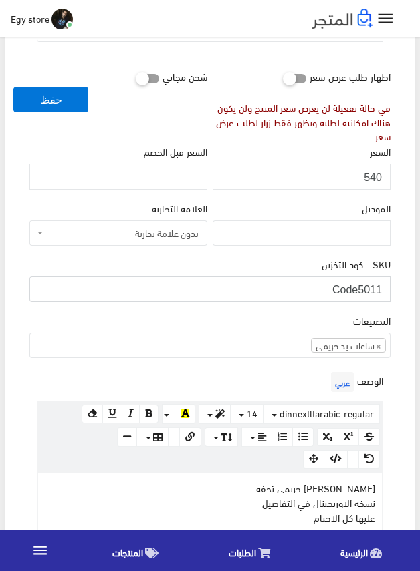
drag, startPoint x: 357, startPoint y: 285, endPoint x: 380, endPoint y: 285, distance: 22.7
click at [380, 285] on input "Code5011" at bounding box center [209, 289] width 361 height 25
click at [375, 172] on input "540" at bounding box center [301, 176] width 178 height 25
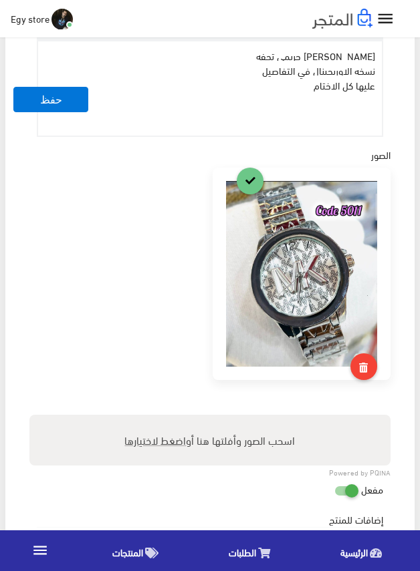
scroll to position [601, 0]
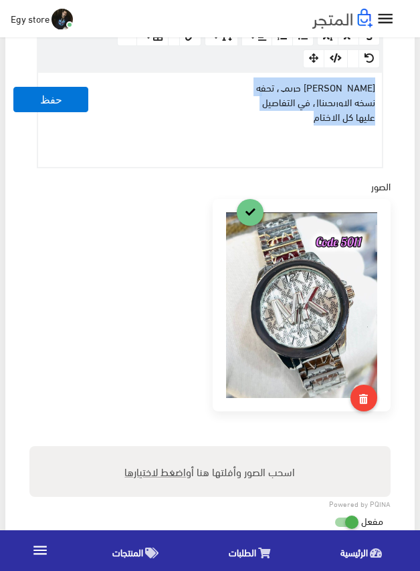
drag, startPoint x: 305, startPoint y: 120, endPoint x: 389, endPoint y: 84, distance: 91.6
click at [389, 84] on div "الوصف عربي × Insert Image Select from files Image URL Insert Image × Insert Lin…" at bounding box center [210, 68] width 366 height 200
copy p "مايكل كورس حريمي تحفه نسخه الاوريجينال في التفاصيل عليها كل الاختام"
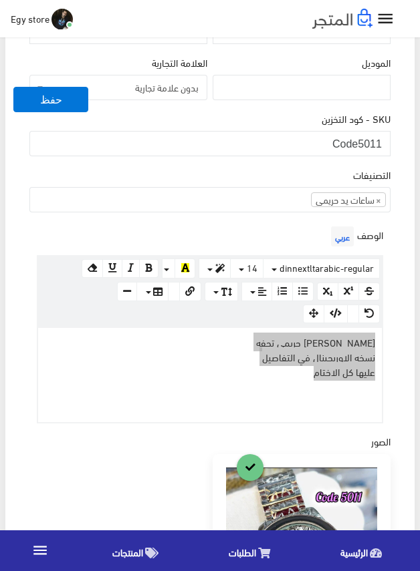
scroll to position [334, 0]
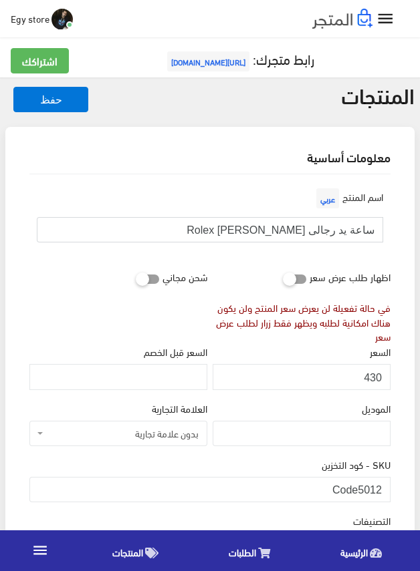
click at [356, 230] on input "ساعة يد رجالى Rolex [PERSON_NAME]" at bounding box center [210, 229] width 346 height 25
click at [307, 234] on input "ساعة يد رجالى Rolex [PERSON_NAME]" at bounding box center [210, 229] width 346 height 25
click at [307, 234] on input "ساعة يد رجالى Rolex هاى كوبى" at bounding box center [210, 229] width 346 height 25
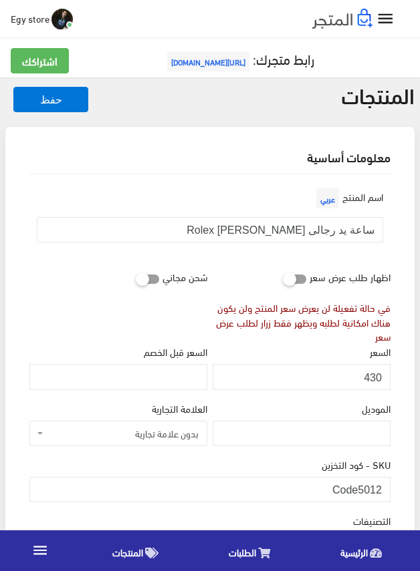
click at [289, 355] on div "السعر 430" at bounding box center [301, 366] width 178 height 45
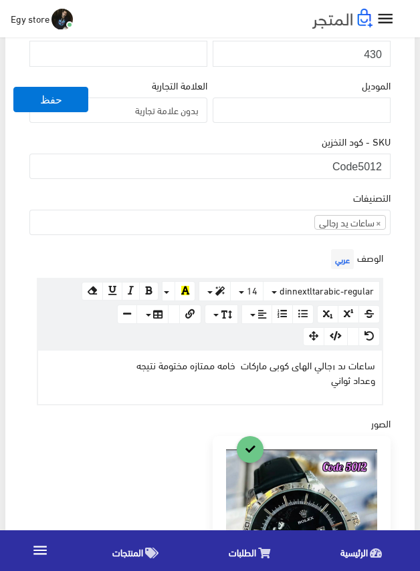
scroll to position [334, 0]
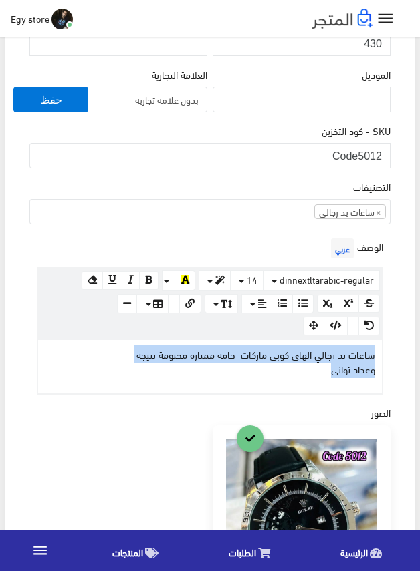
drag, startPoint x: 306, startPoint y: 371, endPoint x: 386, endPoint y: 351, distance: 82.8
click at [386, 351] on div "الوصف عربي × Insert Image Select from files Image URL Insert Image × Insert Lin…" at bounding box center [210, 315] width 366 height 160
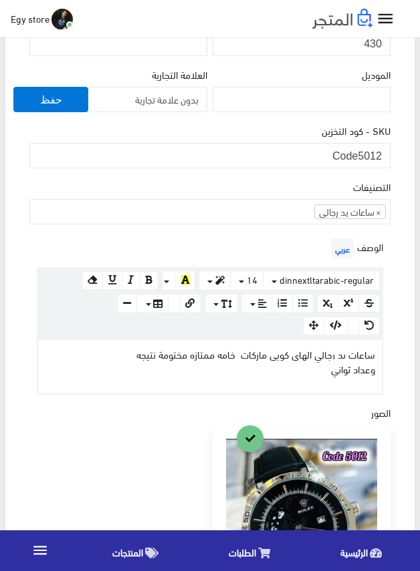
click at [393, 311] on div "اسم المنتج عربي ساعة يد رجالى Rolex هاى كوبى اظهار طلب عرض سعر في حالة تفعيلة ل…" at bounding box center [210, 403] width 382 height 1127
drag, startPoint x: 359, startPoint y: 155, endPoint x: 387, endPoint y: 155, distance: 28.1
click at [387, 155] on input "Code5012" at bounding box center [209, 155] width 361 height 25
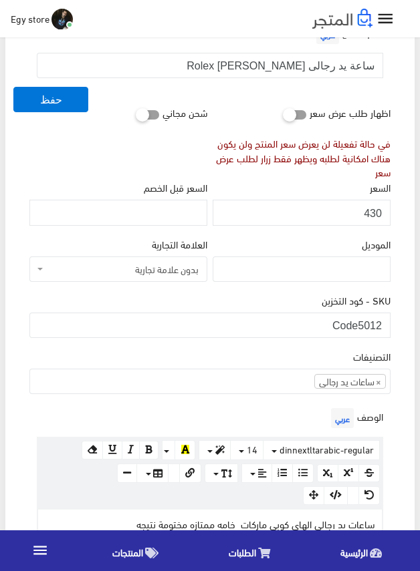
scroll to position [134, 0]
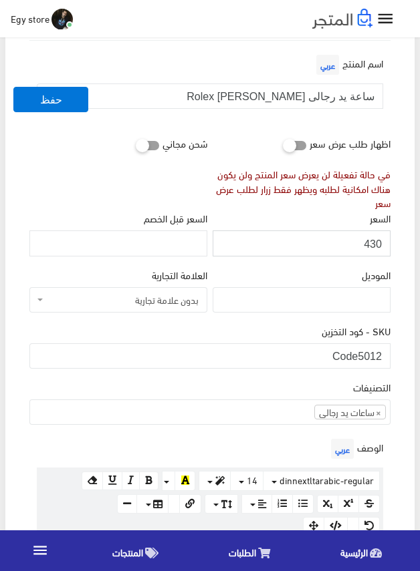
click at [374, 242] on input "430" at bounding box center [301, 242] width 178 height 25
click at [277, 323] on div "SKU - كود التخزين Code5012" at bounding box center [209, 345] width 361 height 45
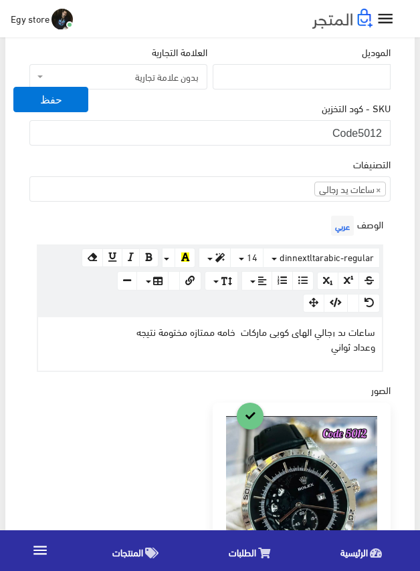
scroll to position [468, 0]
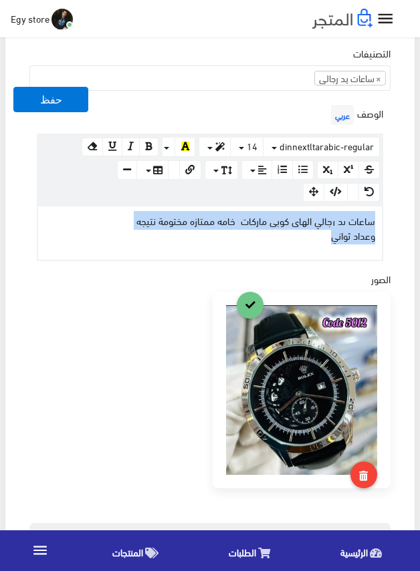
drag, startPoint x: 322, startPoint y: 248, endPoint x: 384, endPoint y: 221, distance: 67.6
click at [384, 221] on div "الوصف عربي × Insert Image Select from files Image URL Insert Image × Insert Lin…" at bounding box center [210, 182] width 366 height 160
copy div "ساعات يد رجالي الهاى كوبى ماركات خامه ممتازه مختومة نتيجه وعداد ثواني"
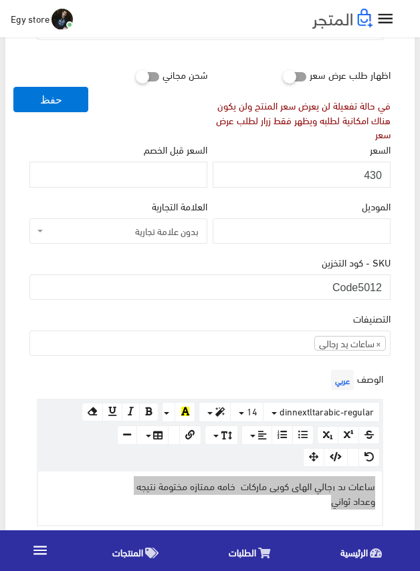
scroll to position [200, 0]
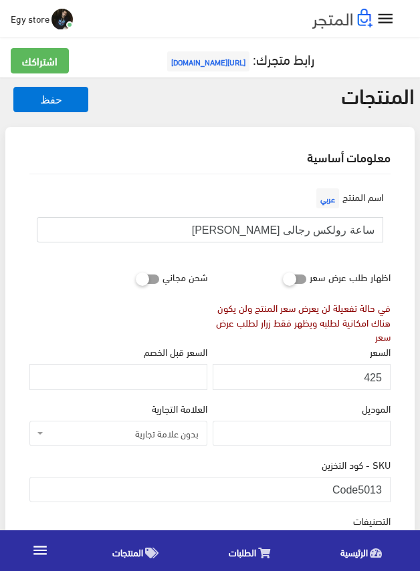
click at [307, 227] on input "ساعة رولكس رجالى [PERSON_NAME]" at bounding box center [210, 229] width 346 height 25
click at [307, 227] on input "ساعة رولكس رجالى هاى كوبى" at bounding box center [210, 229] width 346 height 25
click at [367, 488] on input "Code5013" at bounding box center [209, 489] width 361 height 25
drag, startPoint x: 358, startPoint y: 490, endPoint x: 387, endPoint y: 494, distance: 29.0
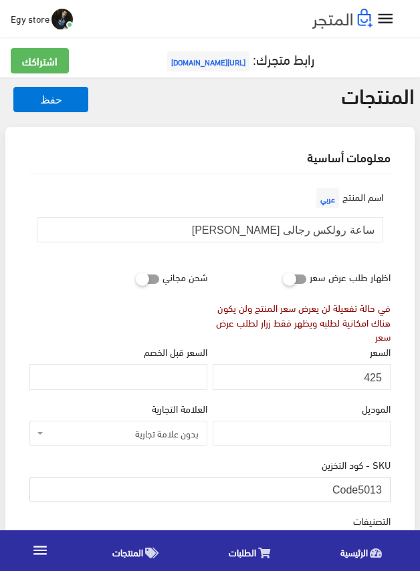
click at [387, 494] on input "Code5013" at bounding box center [209, 489] width 361 height 25
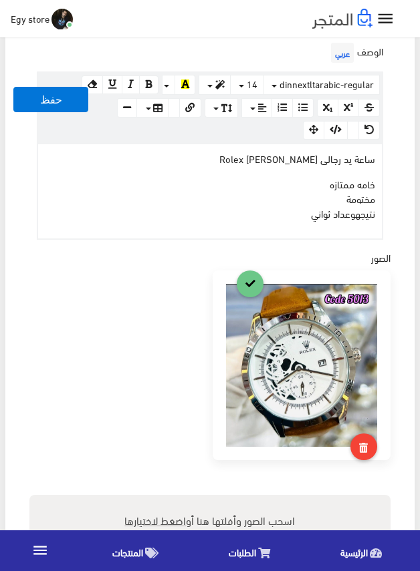
scroll to position [534, 0]
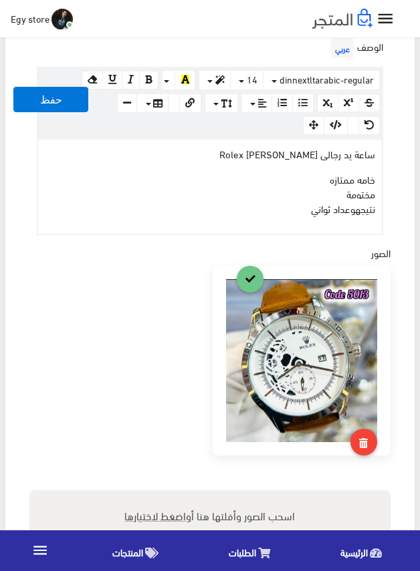
drag, startPoint x: 304, startPoint y: 211, endPoint x: 387, endPoint y: 149, distance: 104.1
click at [387, 149] on div "الوصف عربي × Insert Image Select from files Image URL Insert Image × Insert Lin…" at bounding box center [210, 135] width 366 height 200
copy div "ساعة يد رجالى Rolex هاى كوبى خامه ممتازه مختومة نتيجه وعداد ثواني"
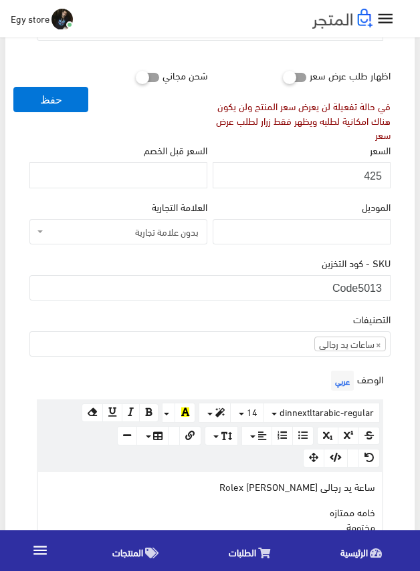
scroll to position [200, 0]
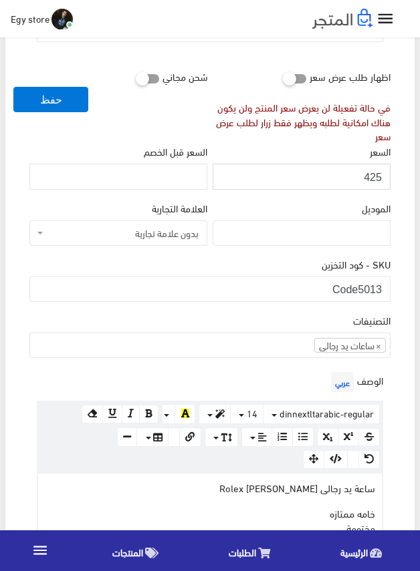
click at [369, 177] on input "425" at bounding box center [301, 176] width 178 height 25
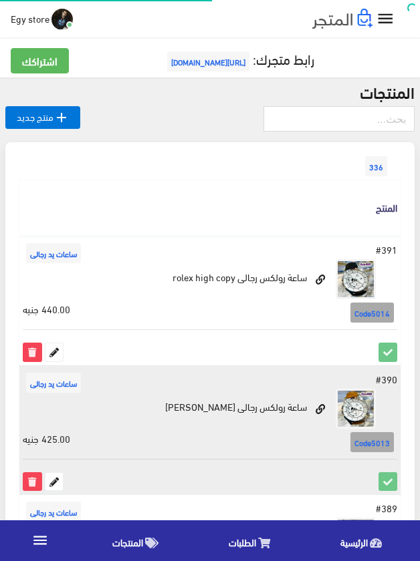
scroll to position [220, 0]
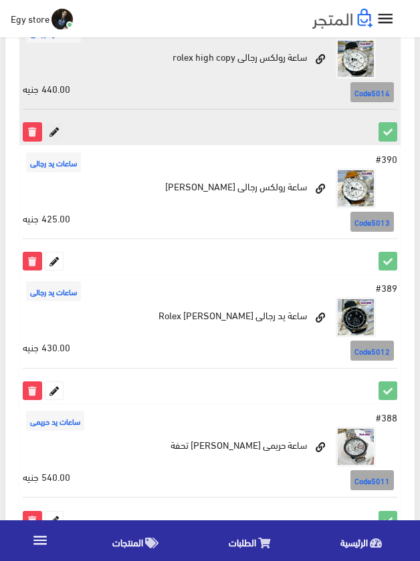
click at [59, 130] on icon at bounding box center [53, 131] width 17 height 17
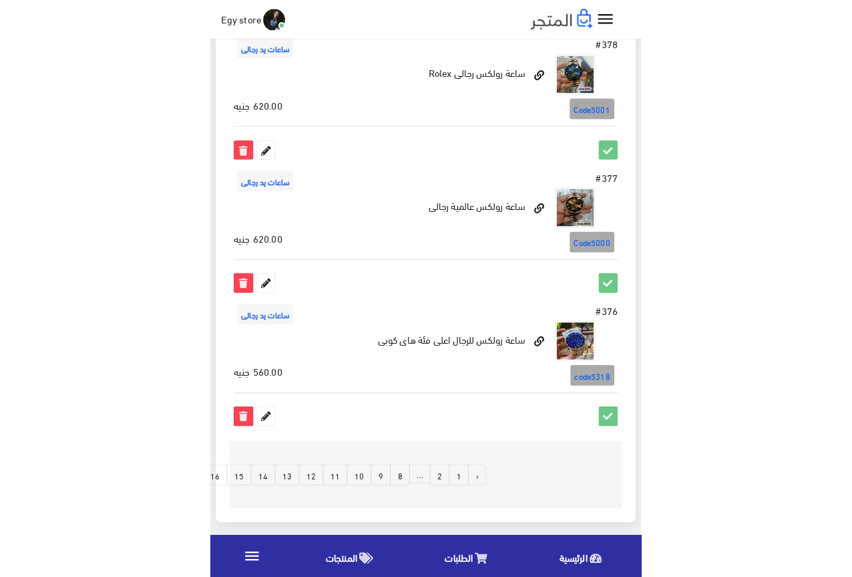
scroll to position [613, 0]
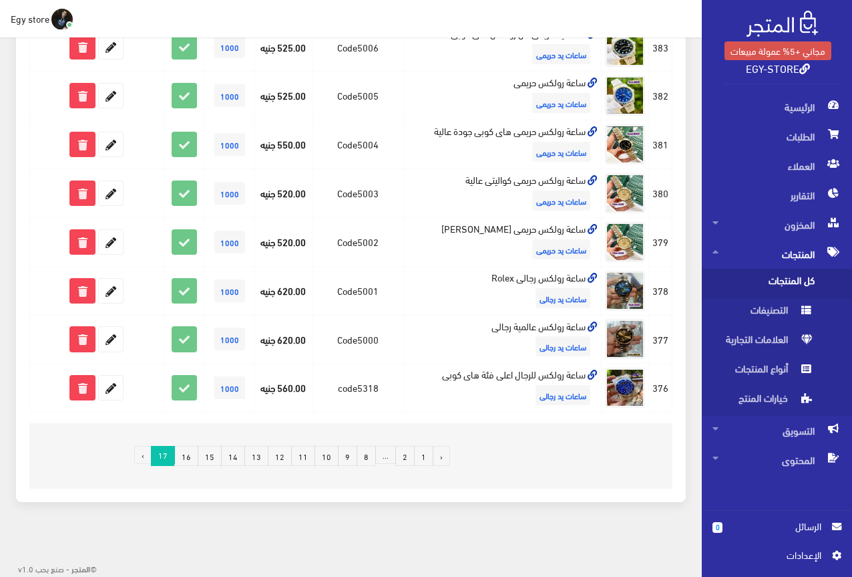
click at [190, 454] on link "16" at bounding box center [186, 456] width 24 height 20
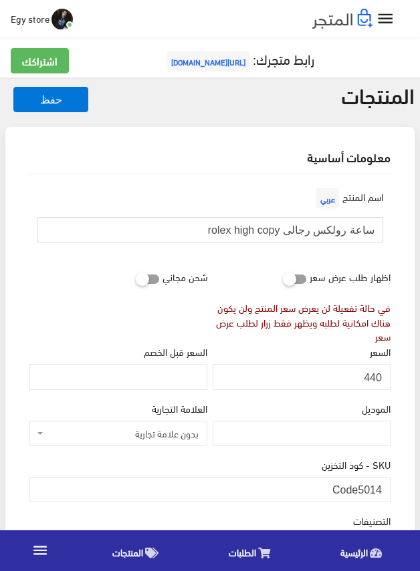
click at [342, 230] on input "ساعة رولكس رجالى rolex high copy" at bounding box center [210, 229] width 346 height 25
drag, startPoint x: 361, startPoint y: 493, endPoint x: 389, endPoint y: 493, distance: 28.7
click at [389, 493] on input "Code5014" at bounding box center [209, 489] width 361 height 25
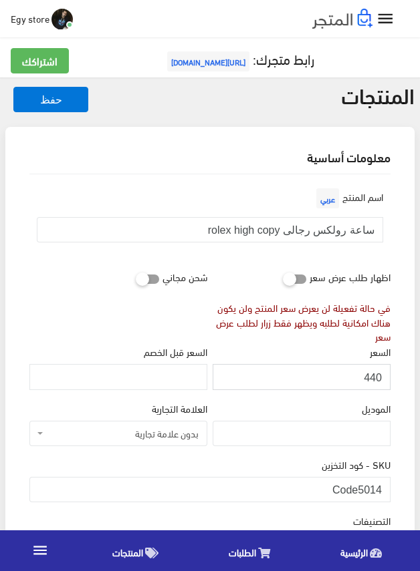
click at [373, 378] on input "440" at bounding box center [301, 376] width 178 height 25
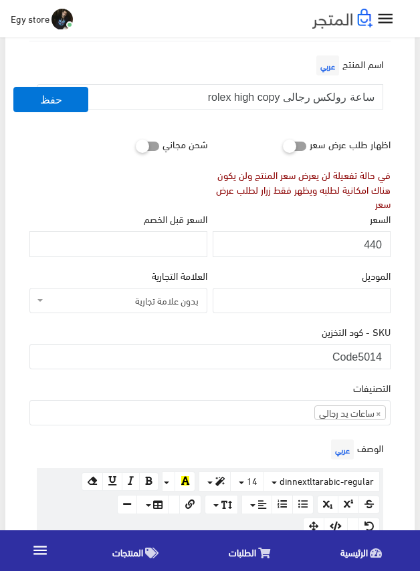
scroll to position [134, 0]
click at [328, 369] on div "SKU - كود التخزين Code5014" at bounding box center [210, 351] width 366 height 56
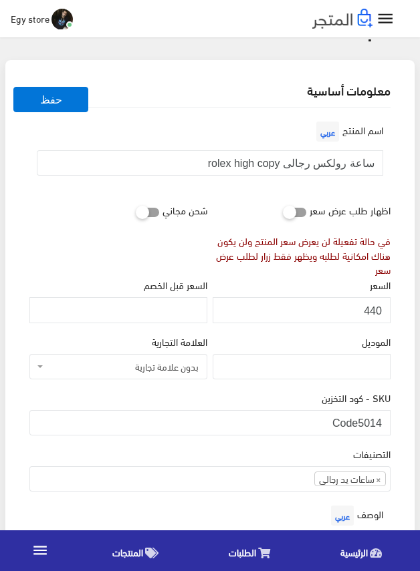
scroll to position [334, 0]
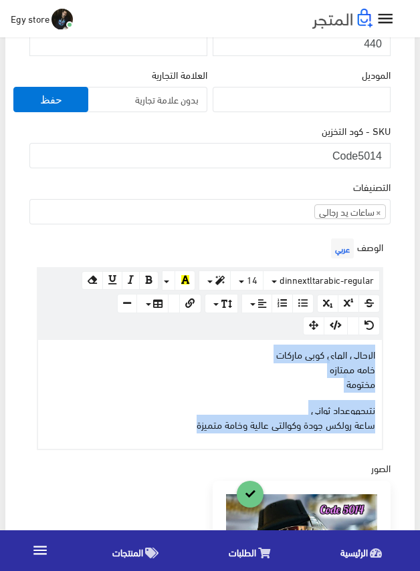
drag, startPoint x: 166, startPoint y: 426, endPoint x: 389, endPoint y: 353, distance: 234.1
click at [389, 353] on div "الوصف عربي × Insert Image Select from files Image URL Insert Image × Insert Lin…" at bounding box center [210, 342] width 366 height 215
copy div "الرجالي الهاى كوبى ماركات خامه ممتازه مختومة نتيجه وعداد ثواني ساعة رولكس جودة …"
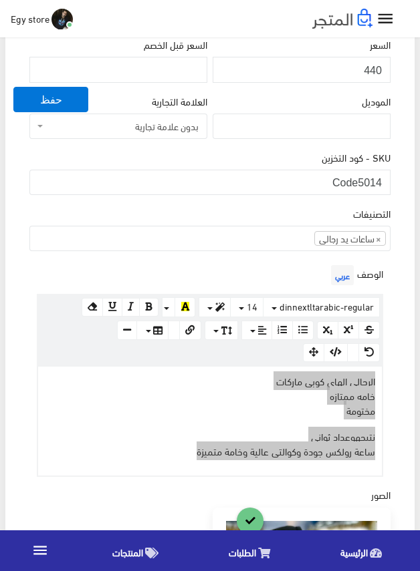
scroll to position [267, 0]
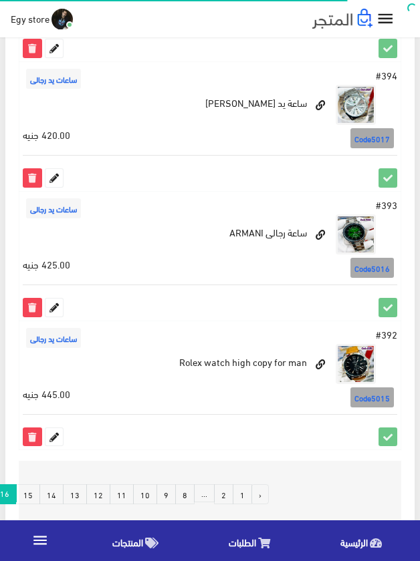
scroll to position [2408, 0]
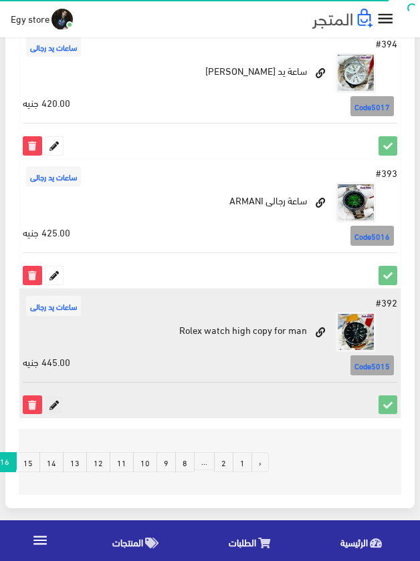
click at [55, 399] on icon at bounding box center [53, 404] width 17 height 17
click at [57, 404] on icon at bounding box center [53, 404] width 17 height 17
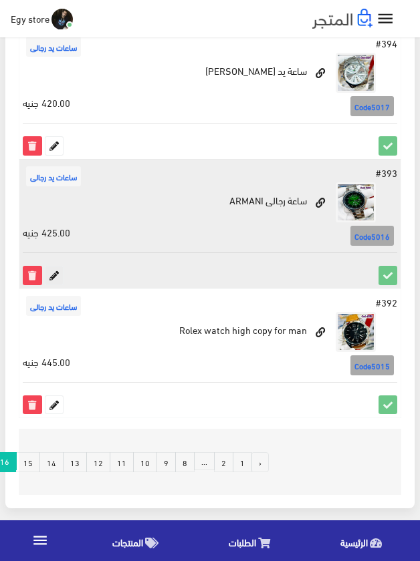
click at [51, 272] on icon at bounding box center [53, 275] width 17 height 17
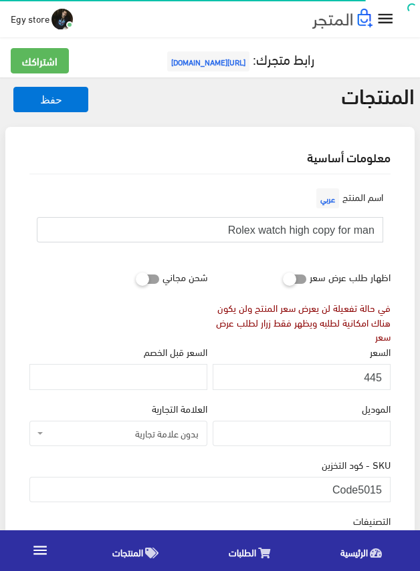
click at [272, 225] on input "Rolex watch high copy for man" at bounding box center [210, 229] width 346 height 25
drag, startPoint x: 358, startPoint y: 482, endPoint x: 378, endPoint y: 486, distance: 20.3
click at [378, 486] on input "Code5015" at bounding box center [209, 489] width 361 height 25
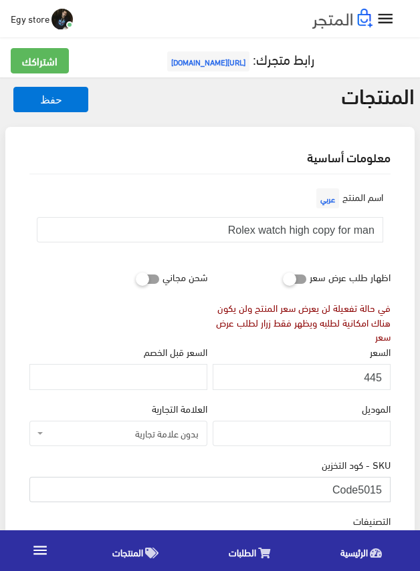
type input "501Code5"
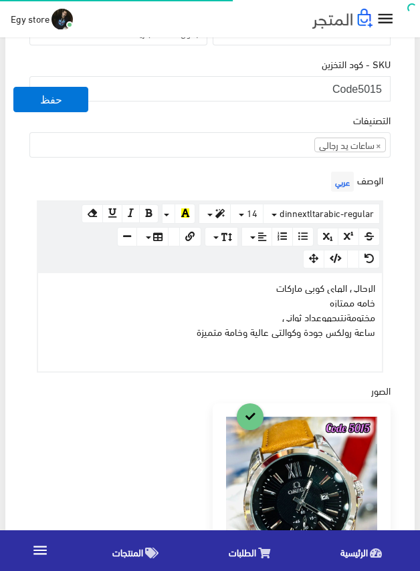
scroll to position [200, 0]
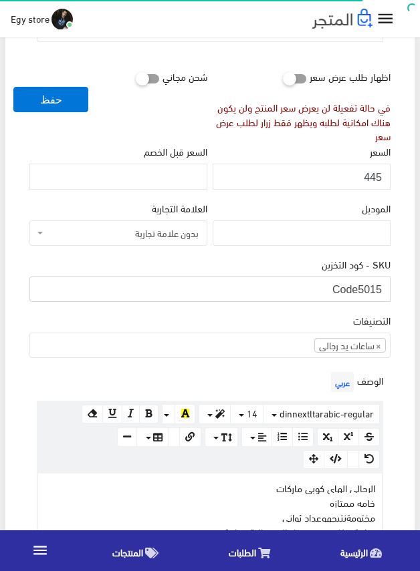
drag, startPoint x: 359, startPoint y: 288, endPoint x: 387, endPoint y: 288, distance: 28.7
click at [387, 288] on input "Code5015" at bounding box center [209, 289] width 361 height 25
click at [371, 175] on input "445" at bounding box center [301, 176] width 178 height 25
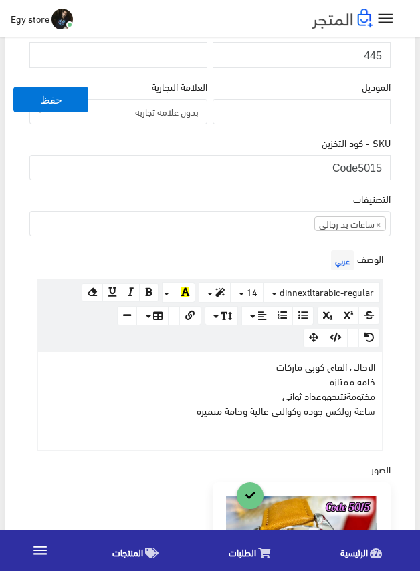
scroll to position [334, 0]
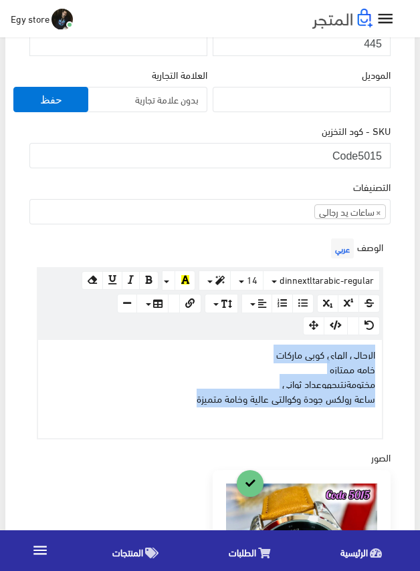
drag, startPoint x: 187, startPoint y: 399, endPoint x: 390, endPoint y: 348, distance: 209.3
click at [390, 348] on div "الوصف عربي × Insert Image Select from files Image URL Insert Image × Insert Lin…" at bounding box center [210, 337] width 366 height 204
copy div "الرجالي الهاى كوبى ماركات خامه ممتازه مختومة نتيجه وعداد ثواني ساعة رولكس جودة …"
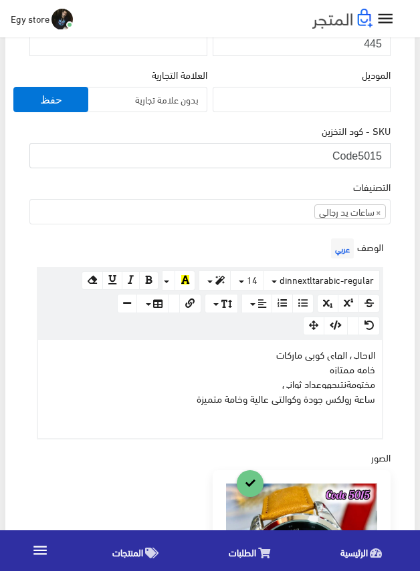
drag, startPoint x: 358, startPoint y: 149, endPoint x: 396, endPoint y: 156, distance: 38.8
click at [396, 156] on div "اسم المنتج عربي Rolex watch high copy for man اظهار طلب عرض سعر في حالة تفعيلة …" at bounding box center [210, 423] width 382 height 1166
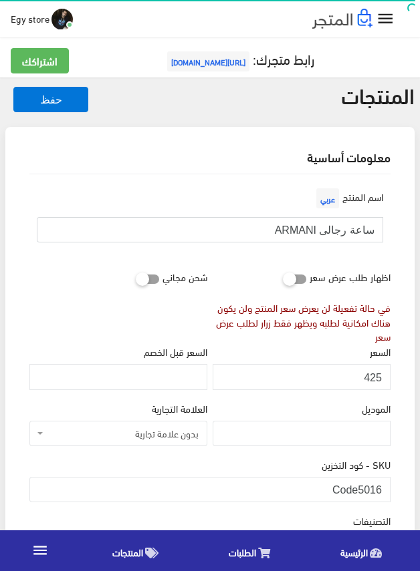
click at [345, 230] on input "ساعة رجالى ARMANI" at bounding box center [210, 229] width 346 height 25
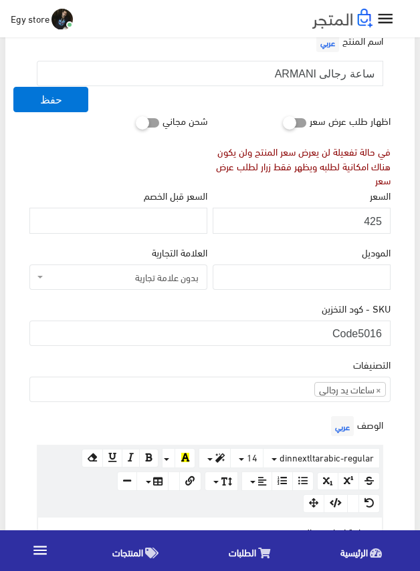
scroll to position [200, 0]
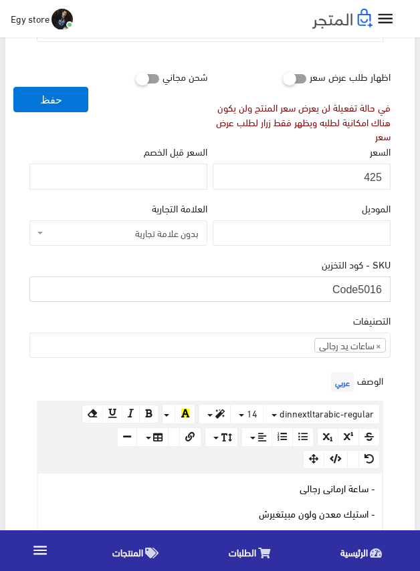
drag, startPoint x: 361, startPoint y: 287, endPoint x: 387, endPoint y: 288, distance: 26.8
click at [387, 288] on input "Code5016" at bounding box center [209, 289] width 361 height 25
click at [377, 176] on input "425" at bounding box center [301, 176] width 178 height 25
click at [263, 383] on div "الوصف عربي × Insert Image Select from files Image URL Insert Image × Insert Lin…" at bounding box center [210, 525] width 366 height 313
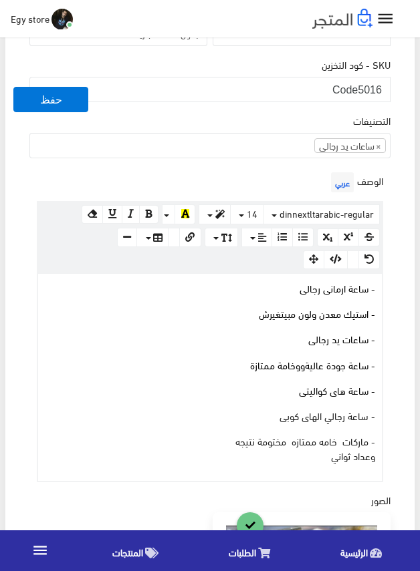
scroll to position [401, 0]
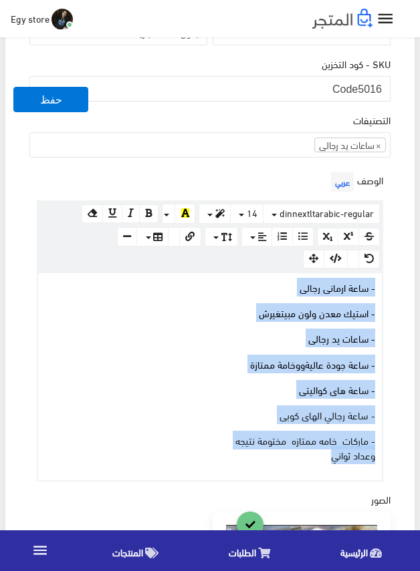
drag, startPoint x: 316, startPoint y: 458, endPoint x: 385, endPoint y: 283, distance: 188.7
click at [385, 283] on div "الوصف عربي × Insert Image Select from files Image URL Insert Image × Insert Lin…" at bounding box center [210, 324] width 366 height 313
copy div "- ساعة ارمانى رجالى - استيك معدن ولون مبيتغيرش - ساعات يد رجالى - ساعة جودة عال…"
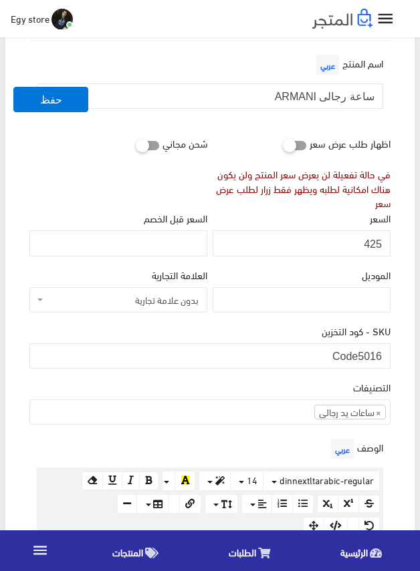
scroll to position [0, 0]
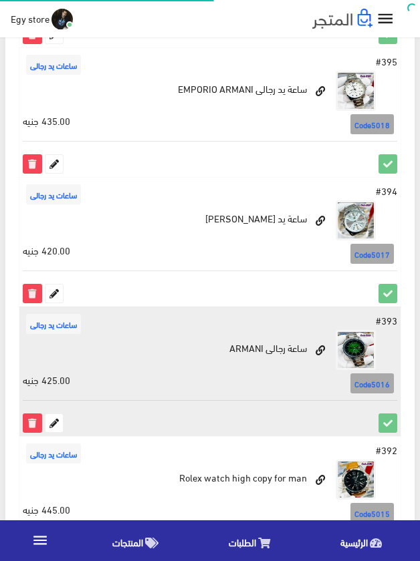
scroll to position [2208, 0]
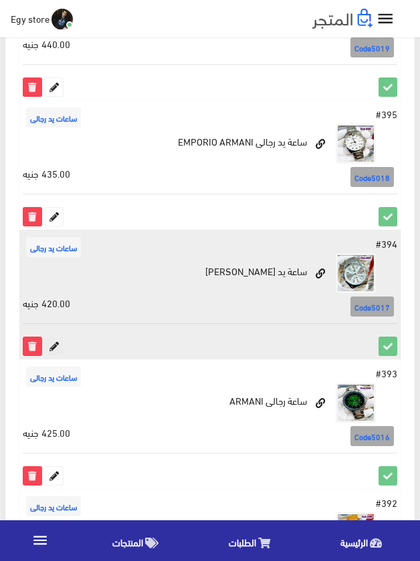
click at [57, 348] on icon at bounding box center [53, 345] width 17 height 17
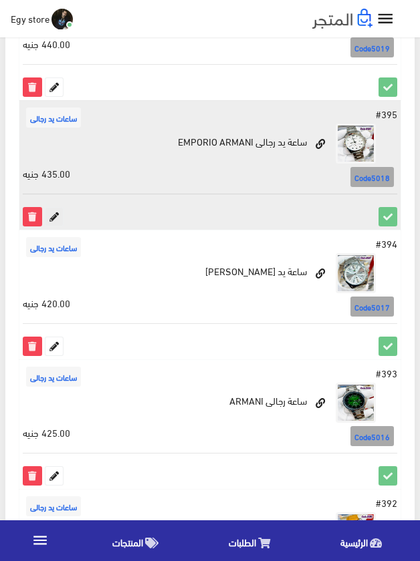
click at [56, 214] on icon at bounding box center [53, 216] width 17 height 17
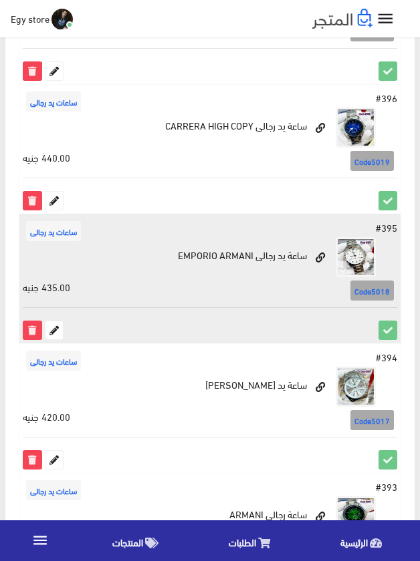
scroll to position [2074, 0]
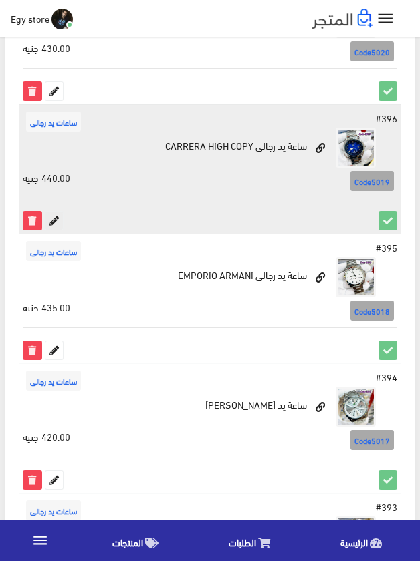
click at [55, 219] on icon at bounding box center [53, 220] width 17 height 17
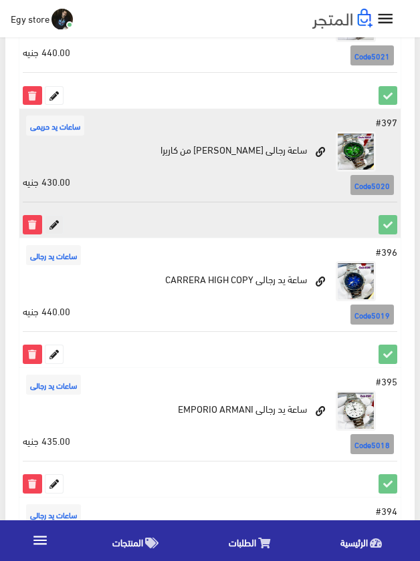
click at [49, 222] on icon at bounding box center [53, 224] width 17 height 17
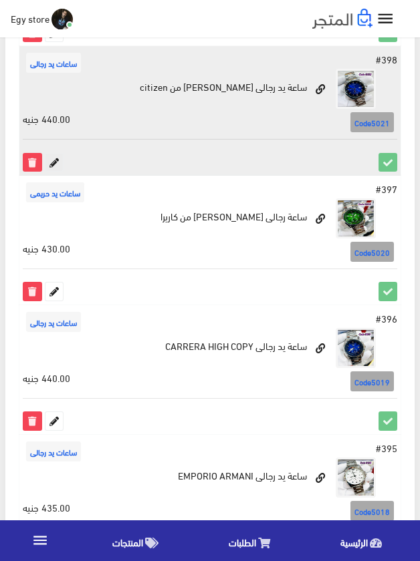
click at [51, 160] on icon at bounding box center [53, 162] width 17 height 17
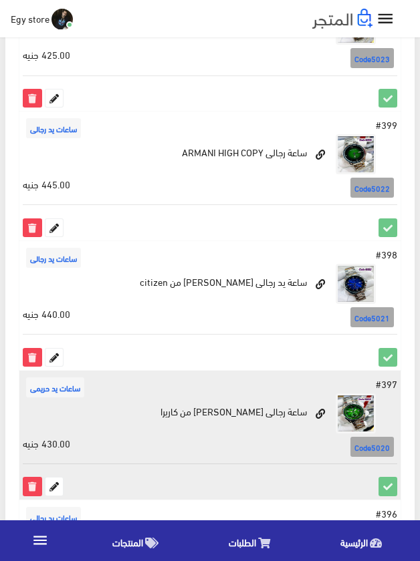
scroll to position [1673, 0]
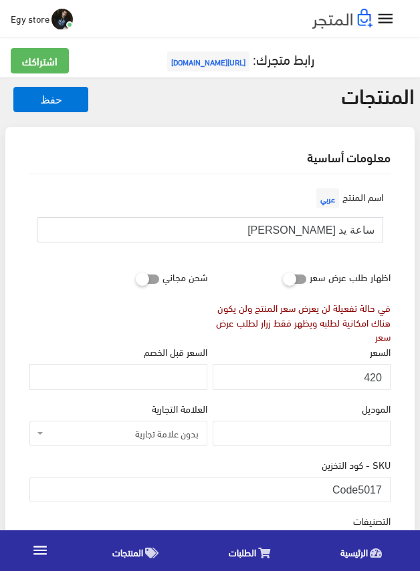
click at [347, 232] on input "ساعة يد [PERSON_NAME]" at bounding box center [210, 229] width 346 height 25
drag, startPoint x: 357, startPoint y: 482, endPoint x: 387, endPoint y: 486, distance: 30.3
click at [387, 486] on input "Code5017" at bounding box center [209, 489] width 361 height 25
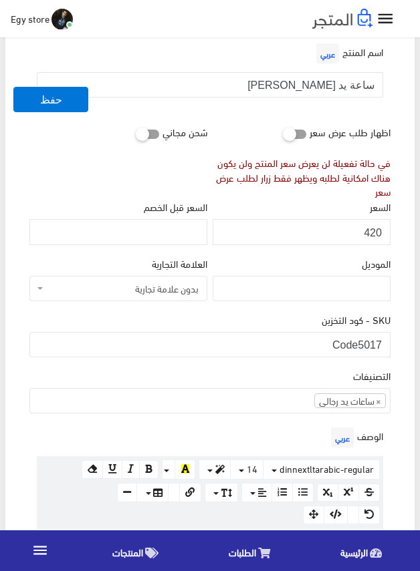
scroll to position [67, 0]
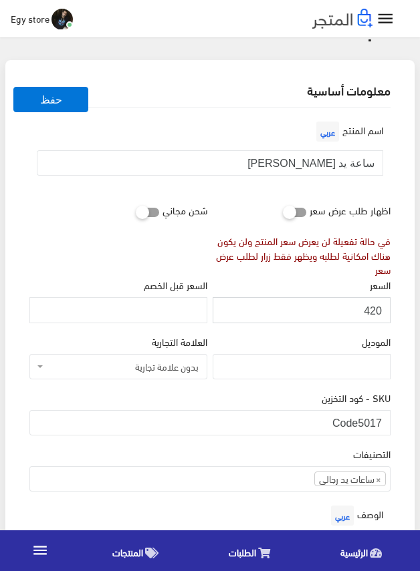
click at [374, 310] on input "420" at bounding box center [301, 309] width 178 height 25
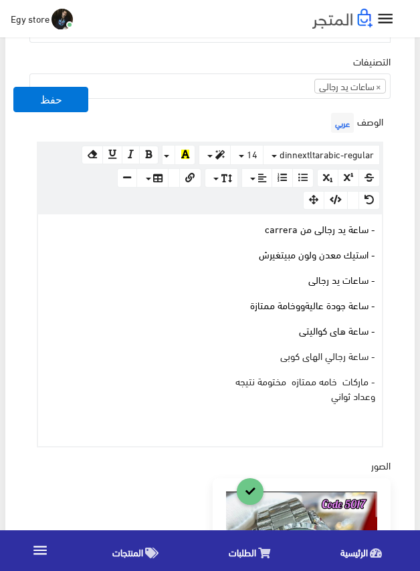
scroll to position [468, 0]
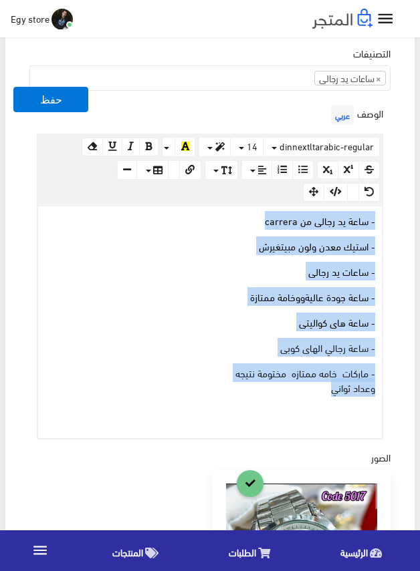
drag, startPoint x: 277, startPoint y: 390, endPoint x: 379, endPoint y: 212, distance: 205.6
click at [379, 212] on div "- ساعة يد رجالى من carrera - استيك معدن ولون مبيتغيرش - ساعات يد رجالى - ساعة ج…" at bounding box center [209, 322] width 343 height 232
copy div "- ساعة يد رجالى من carrera - استيك معدن ولون مبيتغيرش - ساعات يد رجالى - ساعة ج…"
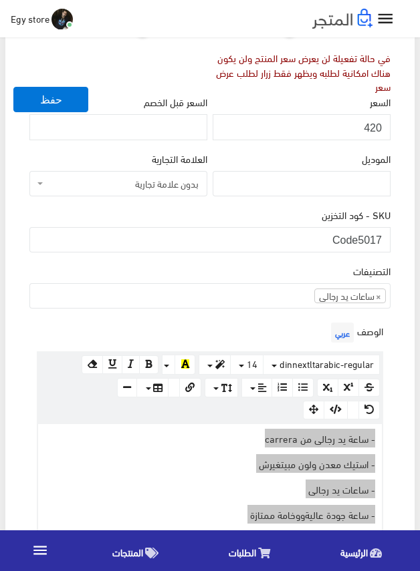
scroll to position [0, 0]
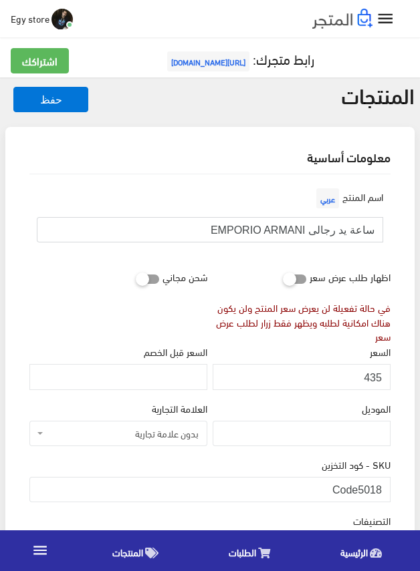
click at [343, 228] on input "ساعة يد رجالى EMPORIO ARMANI" at bounding box center [210, 229] width 346 height 25
drag, startPoint x: 358, startPoint y: 481, endPoint x: 385, endPoint y: 484, distance: 27.6
click at [385, 484] on input "Code5018" at bounding box center [209, 489] width 361 height 25
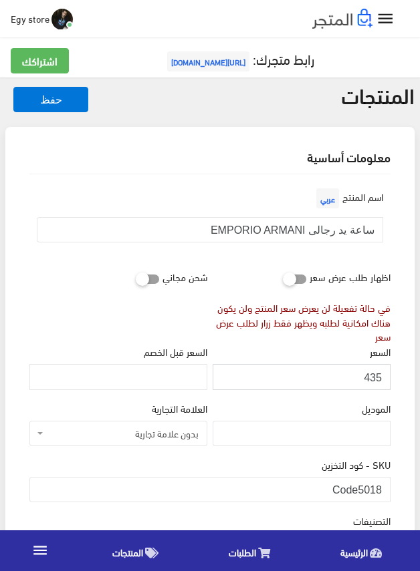
click at [377, 373] on input "435" at bounding box center [301, 376] width 178 height 25
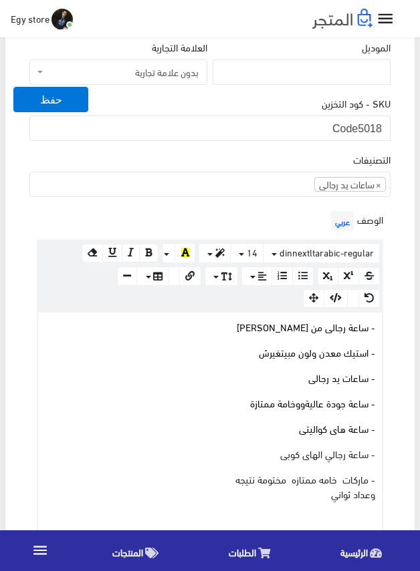
scroll to position [401, 0]
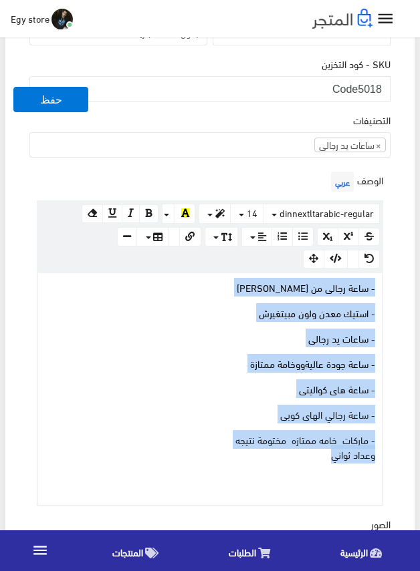
drag, startPoint x: 319, startPoint y: 454, endPoint x: 385, endPoint y: 281, distance: 185.2
click at [385, 281] on div "الوصف عربي × Insert Image Select from files Image URL Insert Image × Insert Lin…" at bounding box center [210, 336] width 366 height 337
copy div "- ساعة رجالى من Emporio Armani - استيك معدن ولون مبيتغيرش - ساعات يد رجالى - سا…"
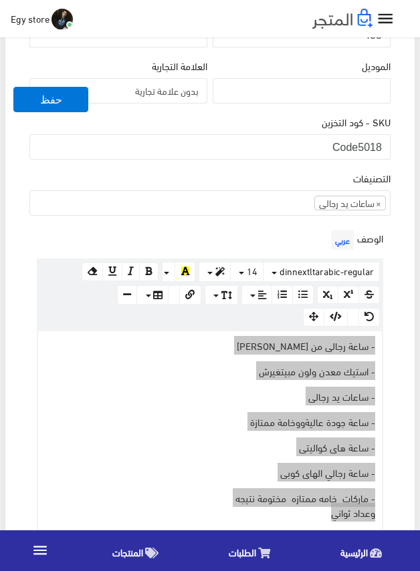
scroll to position [267, 0]
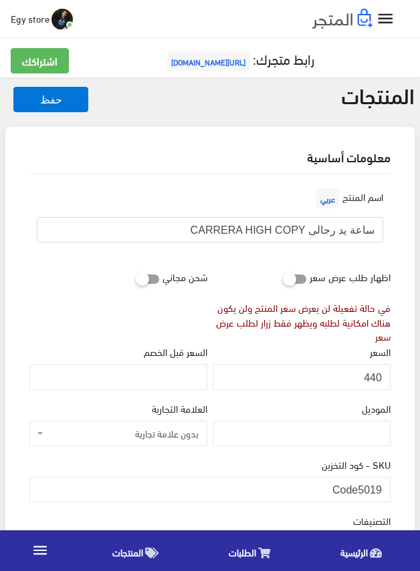
click at [338, 226] on input "ساعة يد رجالى CARRERA HIGH COPY" at bounding box center [210, 229] width 346 height 25
drag, startPoint x: 359, startPoint y: 482, endPoint x: 399, endPoint y: 487, distance: 39.8
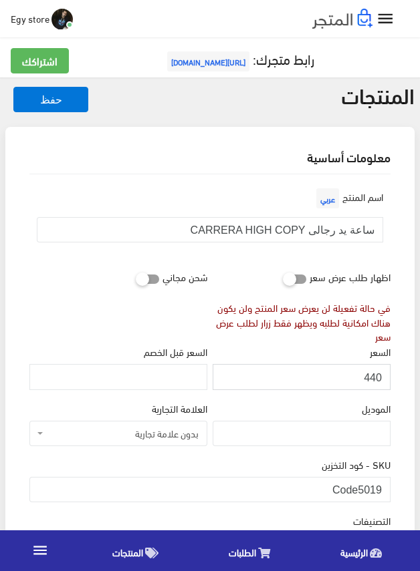
click at [369, 377] on input "440" at bounding box center [301, 376] width 178 height 25
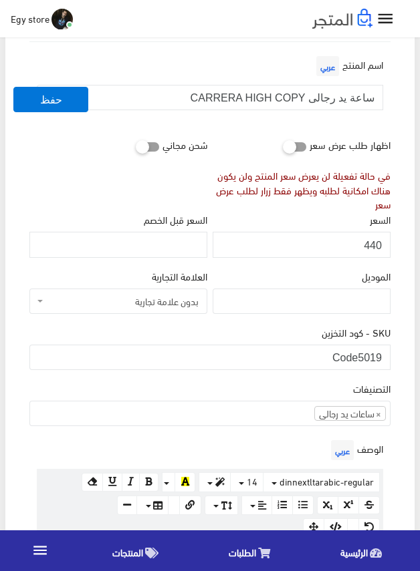
scroll to position [134, 0]
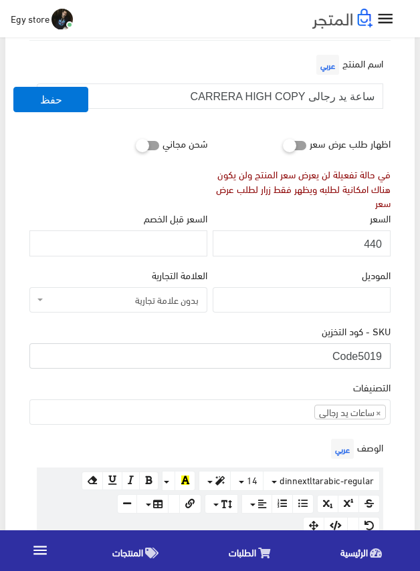
drag, startPoint x: 359, startPoint y: 357, endPoint x: 381, endPoint y: 357, distance: 22.0
click at [381, 357] on input "Code5019" at bounding box center [209, 355] width 361 height 25
click at [282, 379] on div "التصنيفات ساعات يد رجالى ساعات يد حريمى اساور وبريسليت × ساعات يد رجالى" at bounding box center [209, 401] width 361 height 45
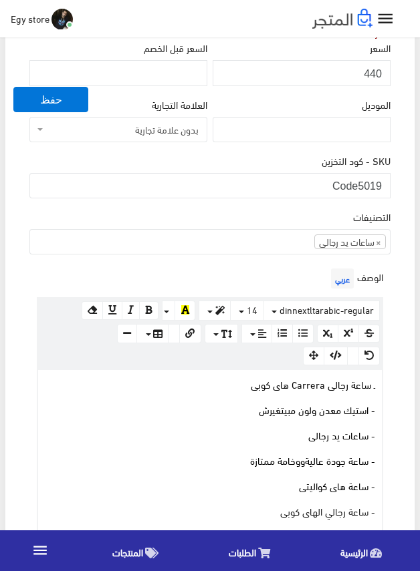
scroll to position [401, 0]
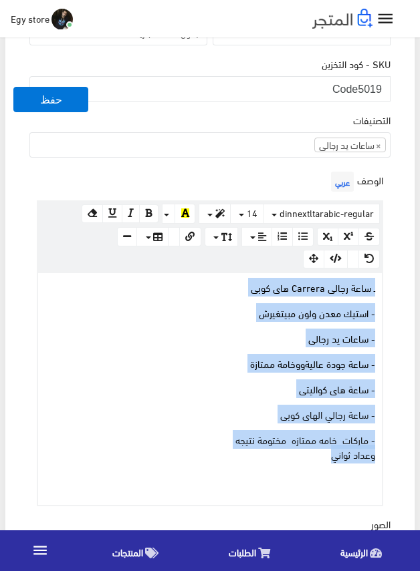
drag, startPoint x: 321, startPoint y: 458, endPoint x: 381, endPoint y: 290, distance: 178.1
click at [381, 290] on div "www.google.com 100% 50% 25% ـ ساعة رجالى Carrera هاى كوبى - استيك معدن ولون مبي…" at bounding box center [210, 389] width 346 height 234
copy div "ـ ساعة رجالى Carrera هاى كوبى - استيك معدن ولون مبيتغيرش - ساعات يد رجالى - ساع…"
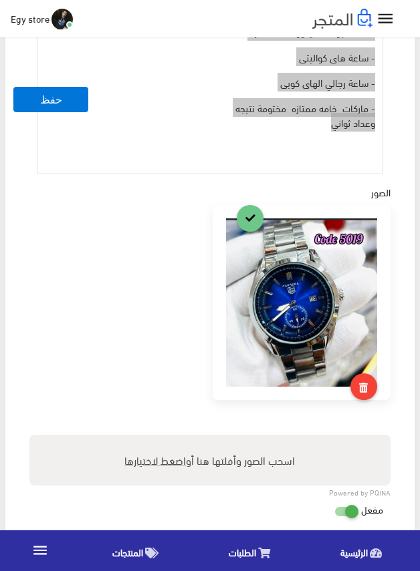
scroll to position [735, 0]
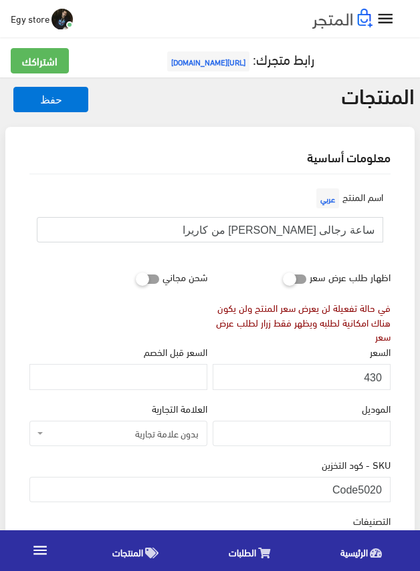
click at [322, 228] on input "ساعة رجالى هاى كوبى من كاريرا" at bounding box center [210, 229] width 346 height 25
click at [335, 352] on div "السعر 430" at bounding box center [301, 366] width 178 height 45
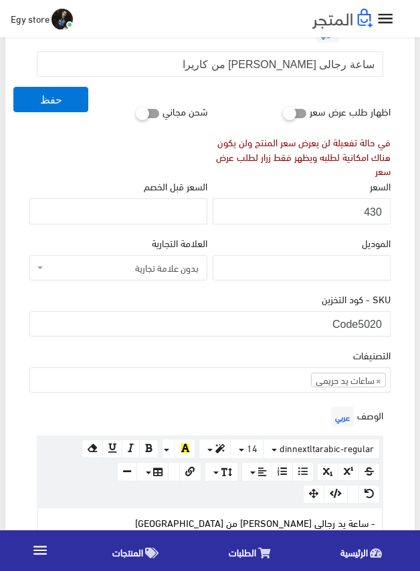
scroll to position [267, 0]
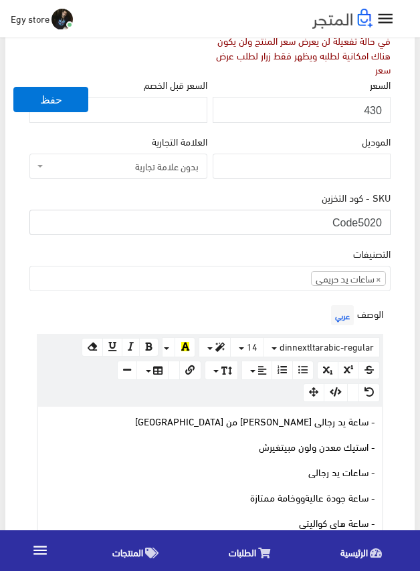
drag, startPoint x: 357, startPoint y: 222, endPoint x: 387, endPoint y: 222, distance: 30.7
click at [387, 222] on input "Code5020" at bounding box center [209, 222] width 361 height 25
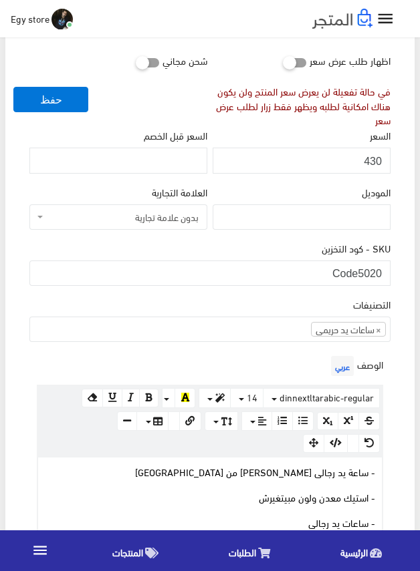
scroll to position [200, 0]
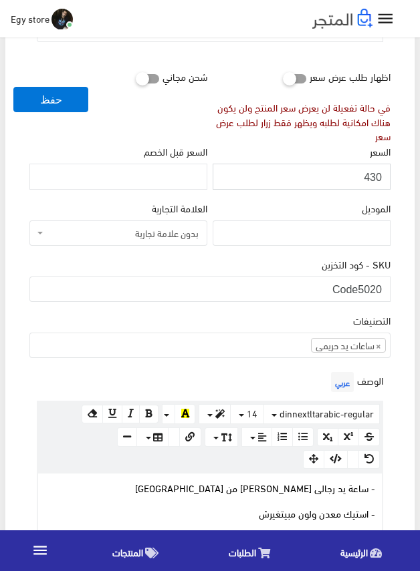
click at [376, 174] on input "430" at bounding box center [301, 176] width 178 height 25
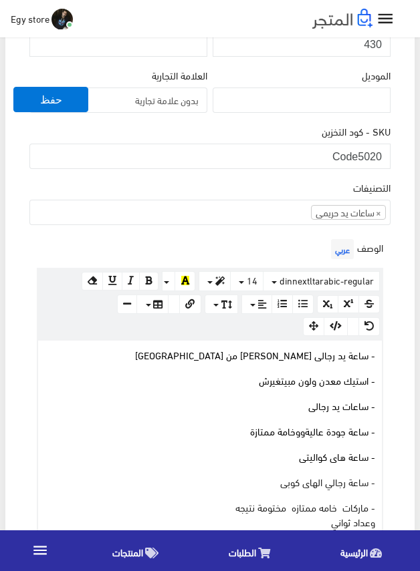
scroll to position [334, 0]
click at [283, 519] on p "- ماركات خامه ممتازه مختومة نتيجه وعداد ثواني" at bounding box center [210, 513] width 330 height 29
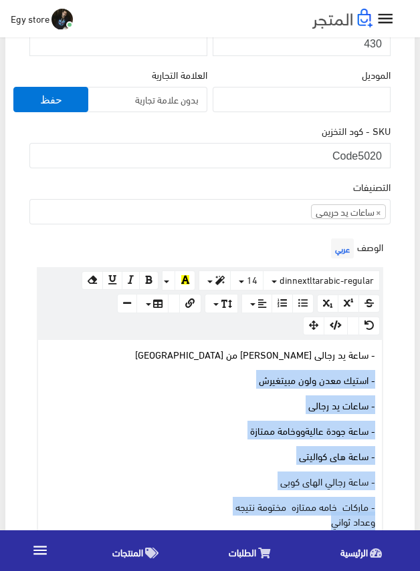
drag, startPoint x: 284, startPoint y: 520, endPoint x: 386, endPoint y: 379, distance: 174.7
click at [386, 379] on div "الوصف عربي × Insert Image Select from files Image URL Insert Image × Insert Lin…" at bounding box center [210, 403] width 366 height 337
copy div "- استيك معدن ولون مبيتغيرش - ساعات يد رجالى - ساعة جودة عاليةووخامة ممتازة - سا…"
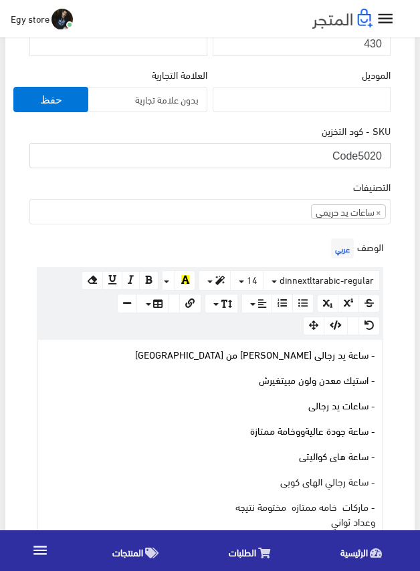
drag, startPoint x: 358, startPoint y: 150, endPoint x: 395, endPoint y: 156, distance: 37.3
click at [395, 156] on div "اسم المنتج عربي ساعة رجالى هاى كوبى من كاريرا اظهار طلب عرض سعر في حالة تفعيلة …" at bounding box center [210, 506] width 382 height 1333
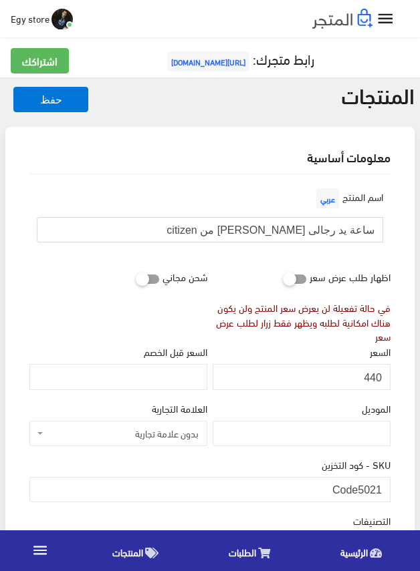
click at [308, 230] on input "ساعة يد رجالى [PERSON_NAME] من citizen" at bounding box center [210, 229] width 346 height 25
drag, startPoint x: 359, startPoint y: 488, endPoint x: 383, endPoint y: 490, distance: 24.2
click at [383, 490] on input "Code5021" at bounding box center [209, 489] width 361 height 25
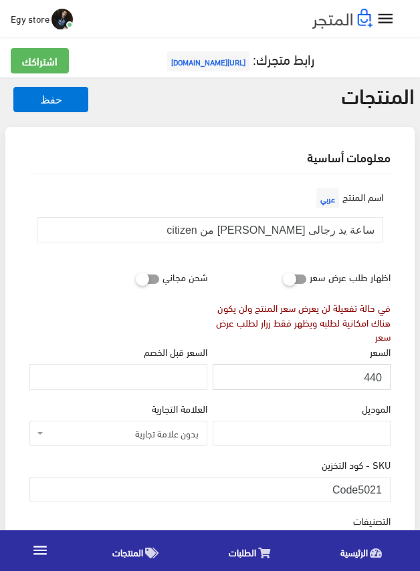
click at [367, 374] on input "440" at bounding box center [301, 376] width 178 height 25
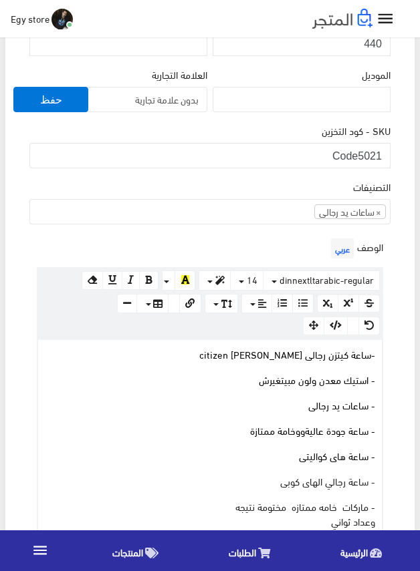
scroll to position [401, 0]
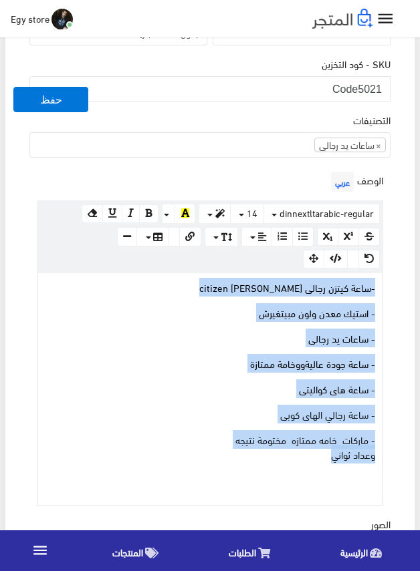
drag, startPoint x: 294, startPoint y: 457, endPoint x: 386, endPoint y: 287, distance: 193.1
click at [386, 287] on div "الوصف عربي × Insert Image Select from files Image URL Insert Image × Insert Lin…" at bounding box center [210, 336] width 366 height 337
copy div "-ساعة كيتزن رجالى هاى كوبى citizen - استيك معدن ولون مبيتغيرش - ساعات يد رجالى …"
